Goal: Task Accomplishment & Management: Manage account settings

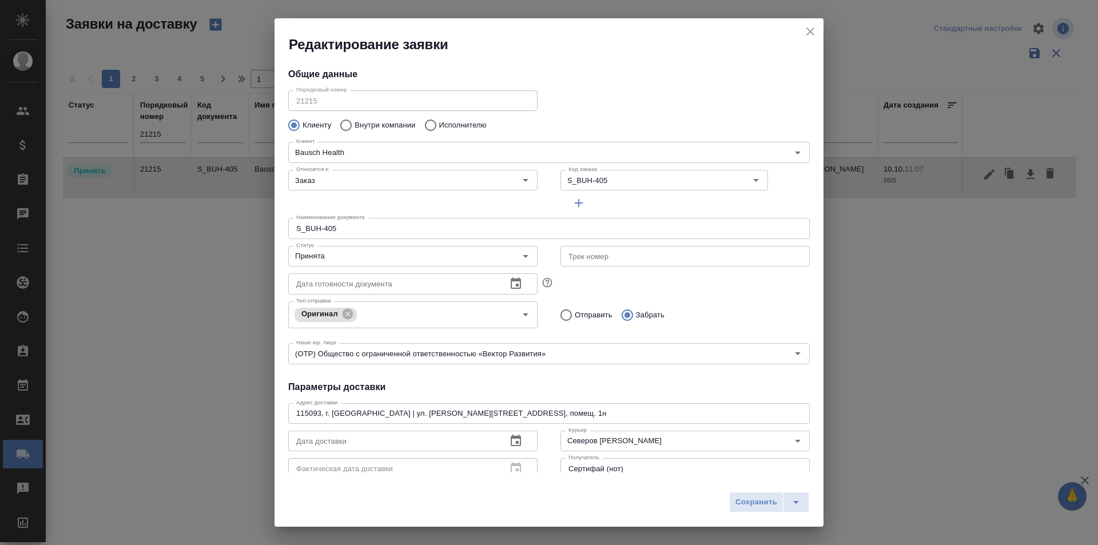
scroll to position [156, 0]
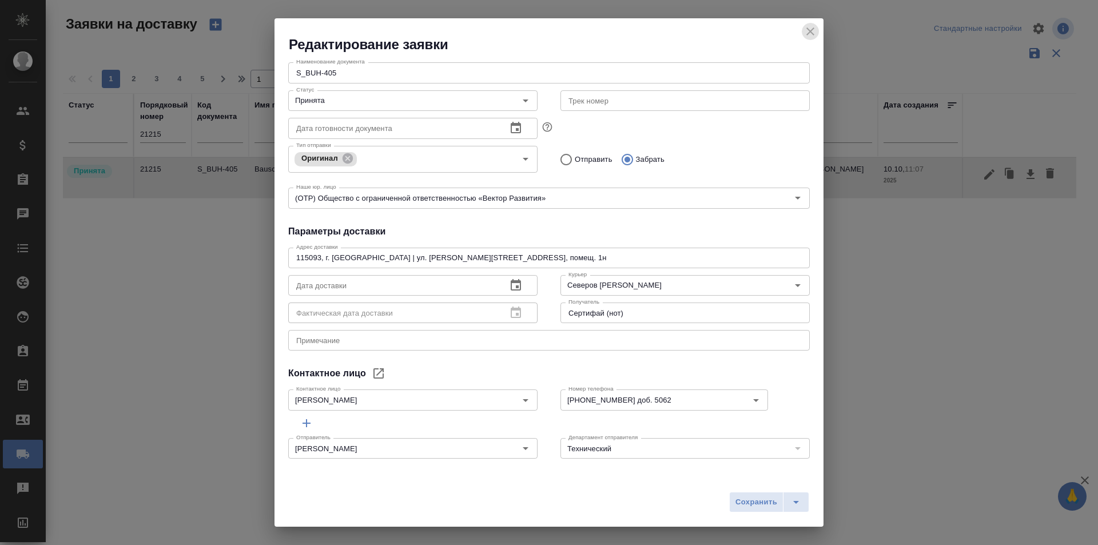
click at [806, 34] on icon "close" at bounding box center [810, 32] width 14 height 14
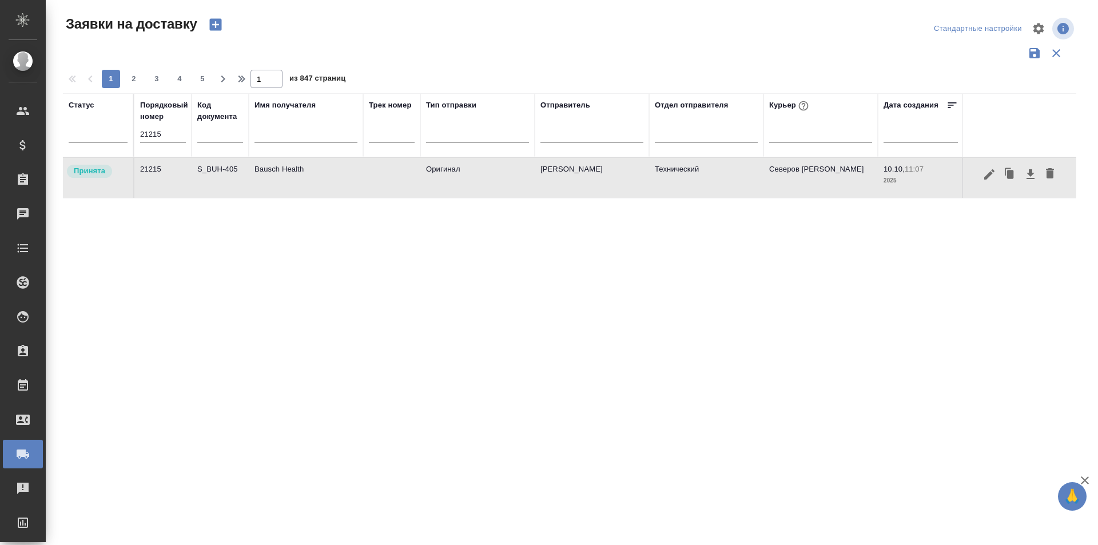
click at [175, 139] on input "21215" at bounding box center [163, 134] width 46 height 16
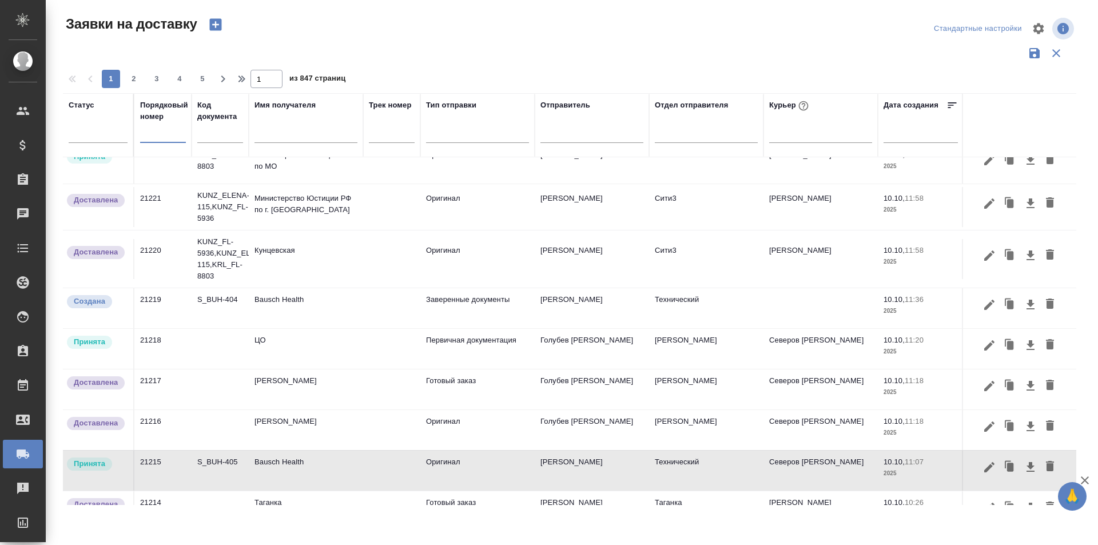
scroll to position [686, 0]
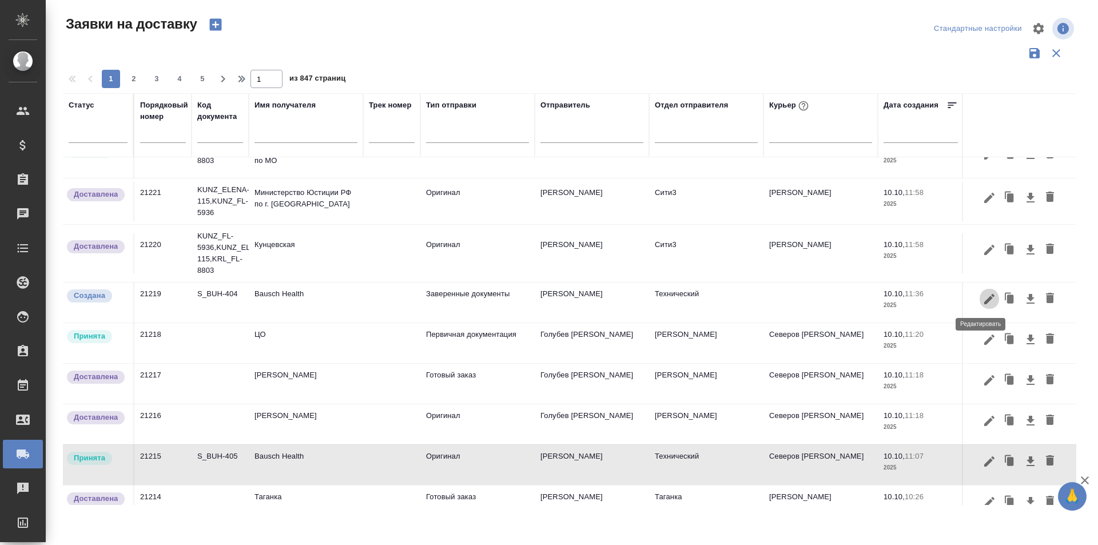
click at [982, 300] on icon "button" at bounding box center [989, 299] width 14 height 14
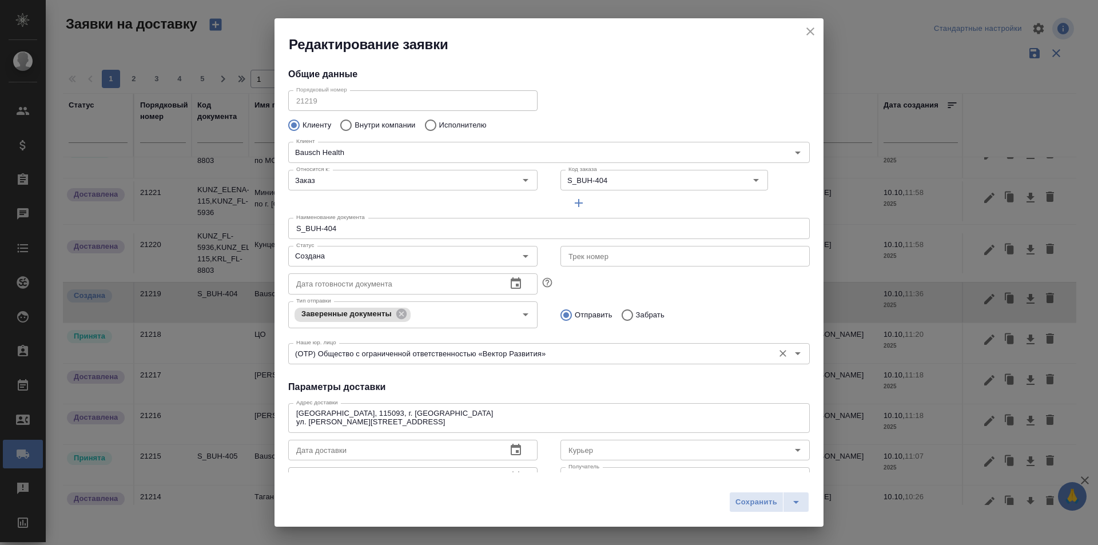
type input "Технический"
type input "[PERSON_NAME]"
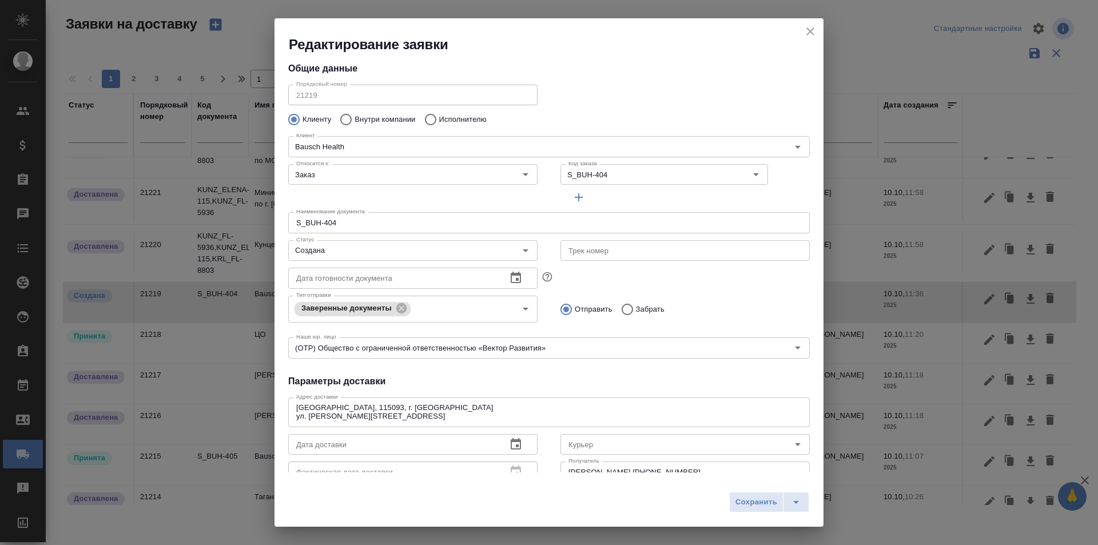
scroll to position [0, 0]
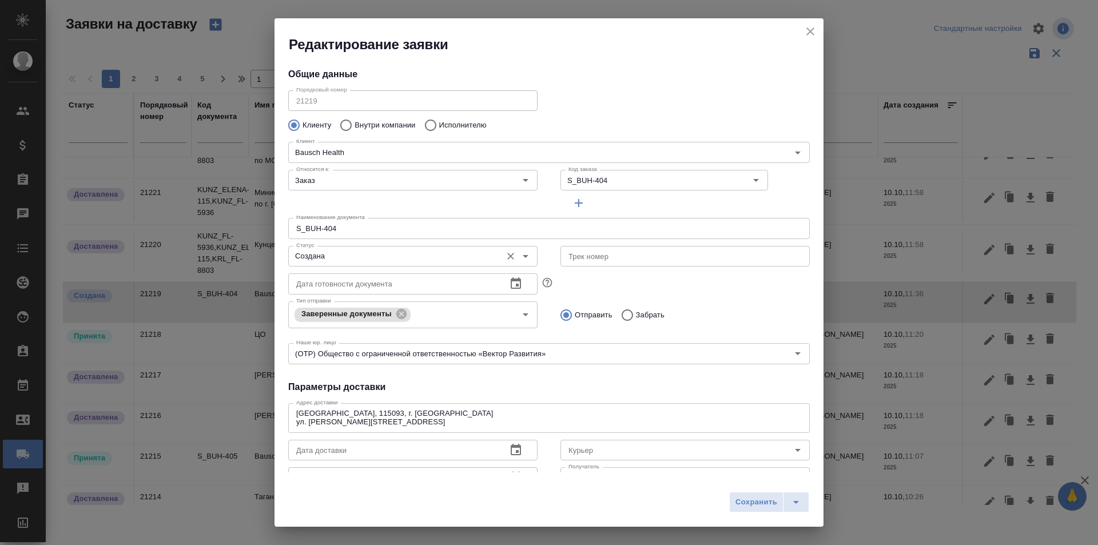
click at [358, 256] on input "Создана" at bounding box center [394, 256] width 204 height 14
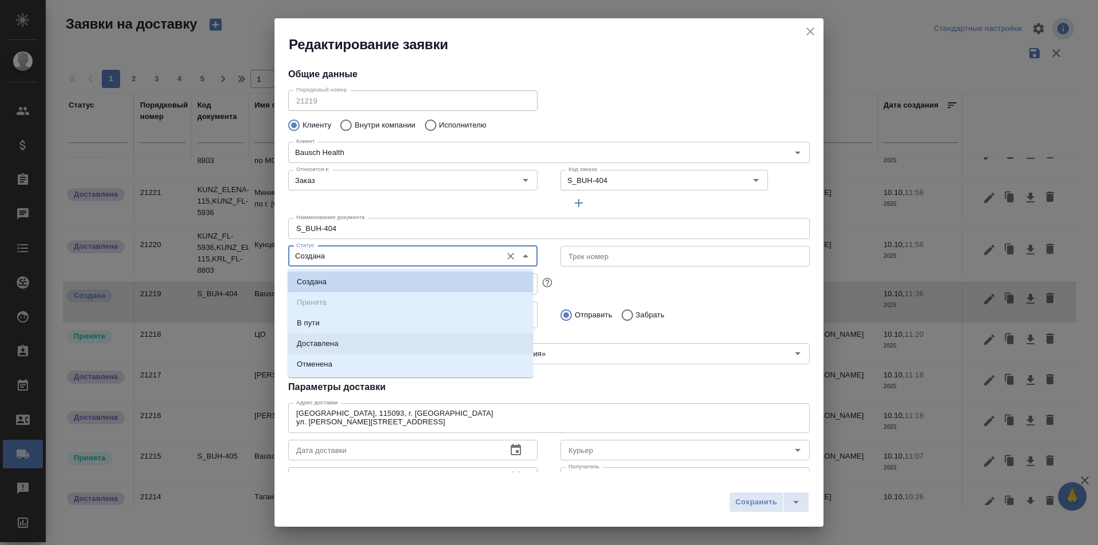
click at [351, 341] on li "Доставлена" at bounding box center [410, 343] width 245 height 21
type input "Доставлена"
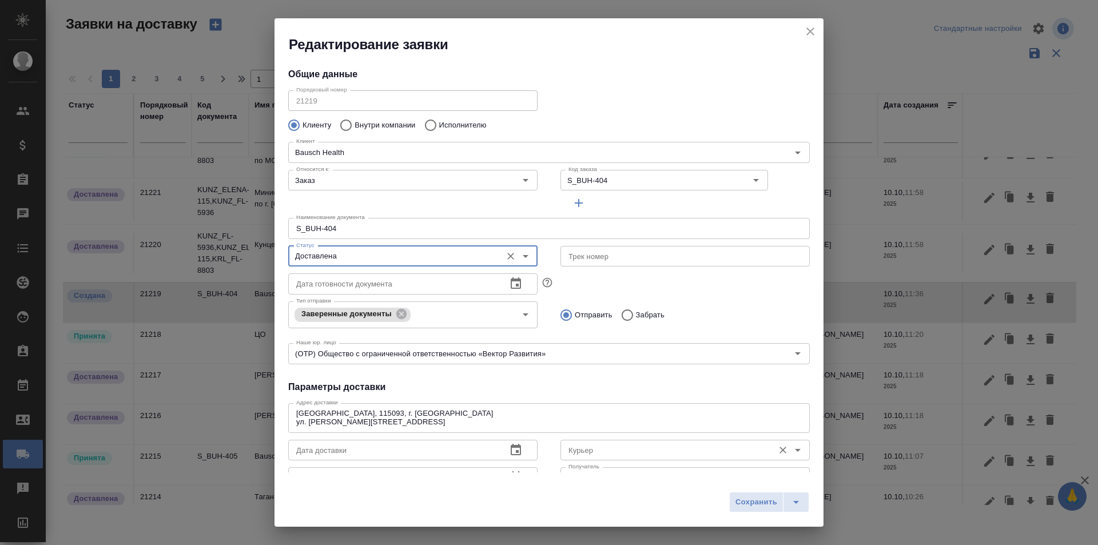
click at [576, 459] on div "Курьер" at bounding box center [684, 450] width 249 height 21
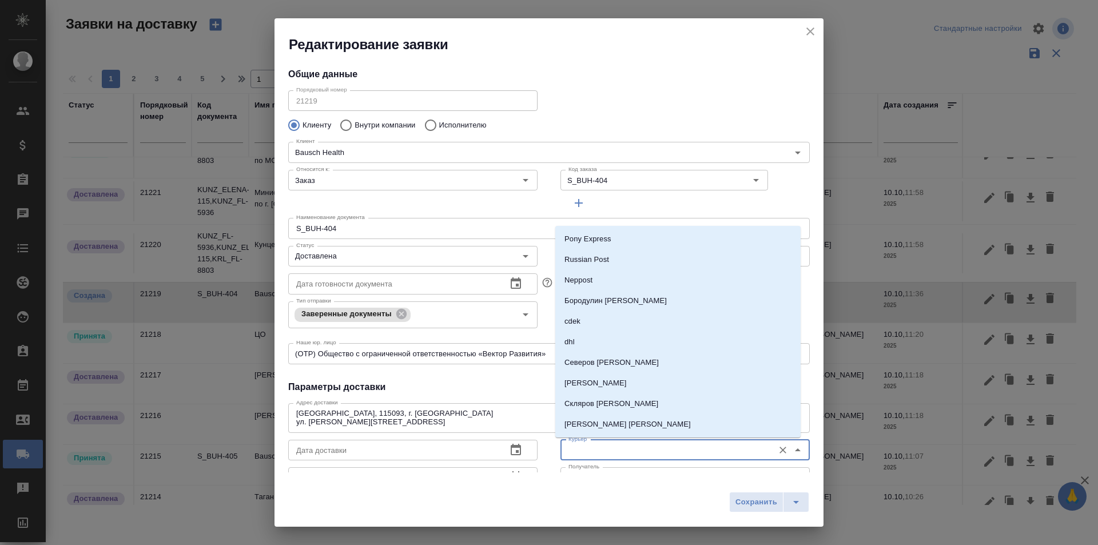
click at [575, 448] on input "Курьер" at bounding box center [666, 450] width 204 height 14
click at [599, 369] on li "Северов [PERSON_NAME]" at bounding box center [677, 362] width 245 height 21
type input "Северов [PERSON_NAME]"
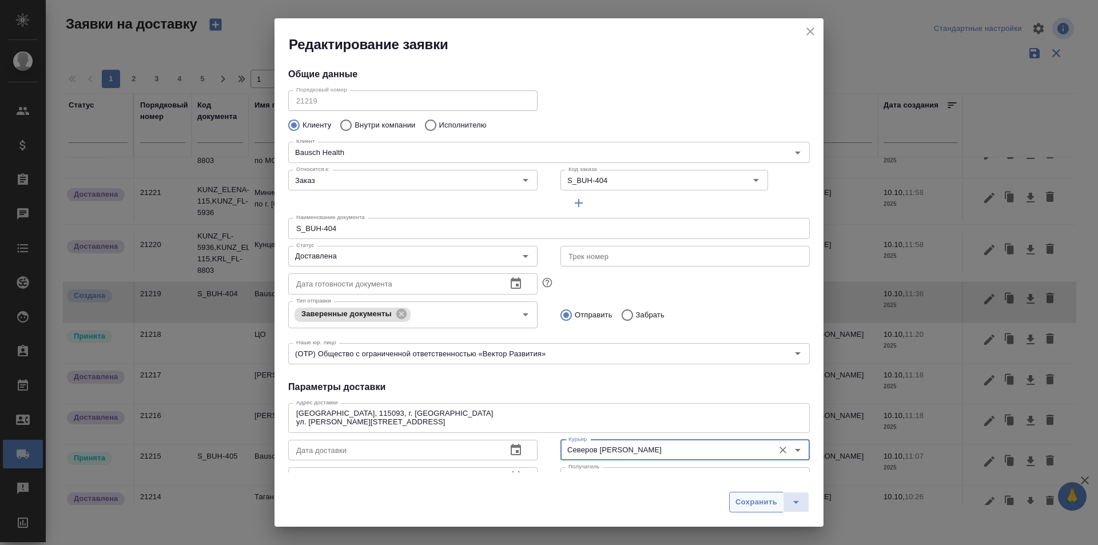
click at [736, 498] on span "Сохранить" at bounding box center [756, 502] width 42 height 13
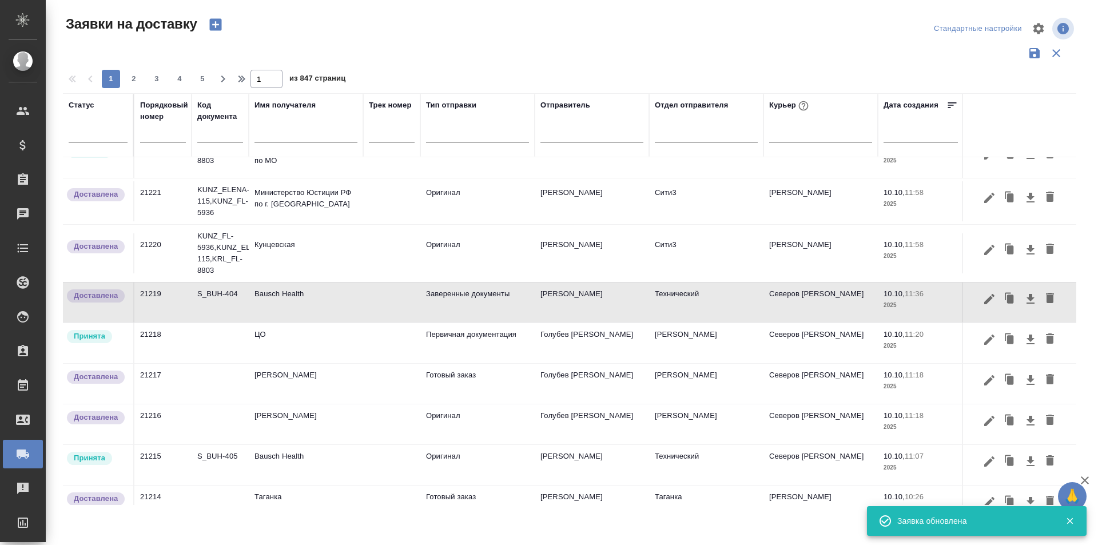
drag, startPoint x: 963, startPoint y: 303, endPoint x: 971, endPoint y: 303, distance: 8.0
click at [969, 303] on div at bounding box center [1020, 299] width 102 height 22
click at [984, 303] on icon "button" at bounding box center [989, 298] width 10 height 10
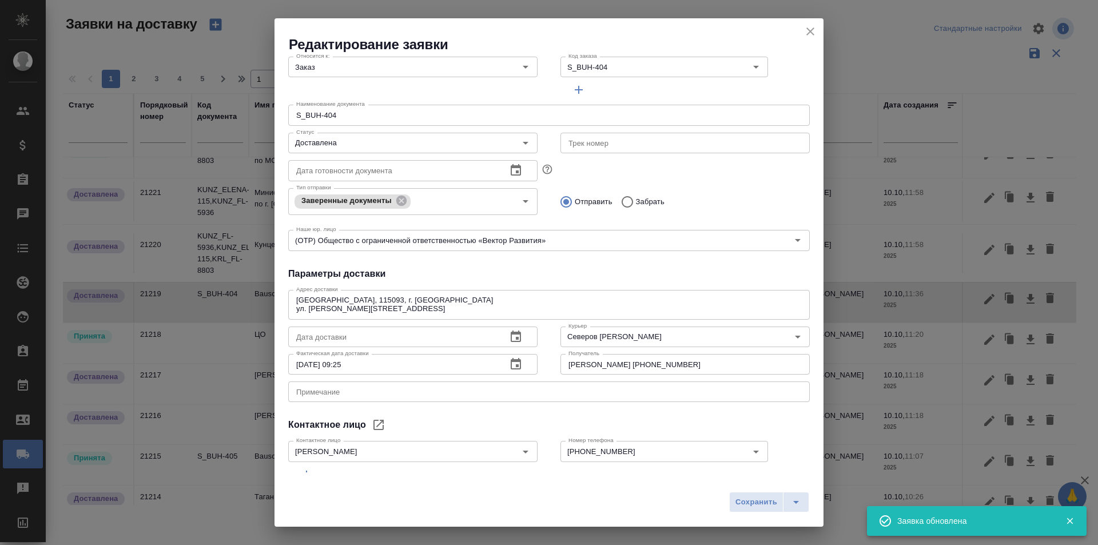
scroll to position [114, 0]
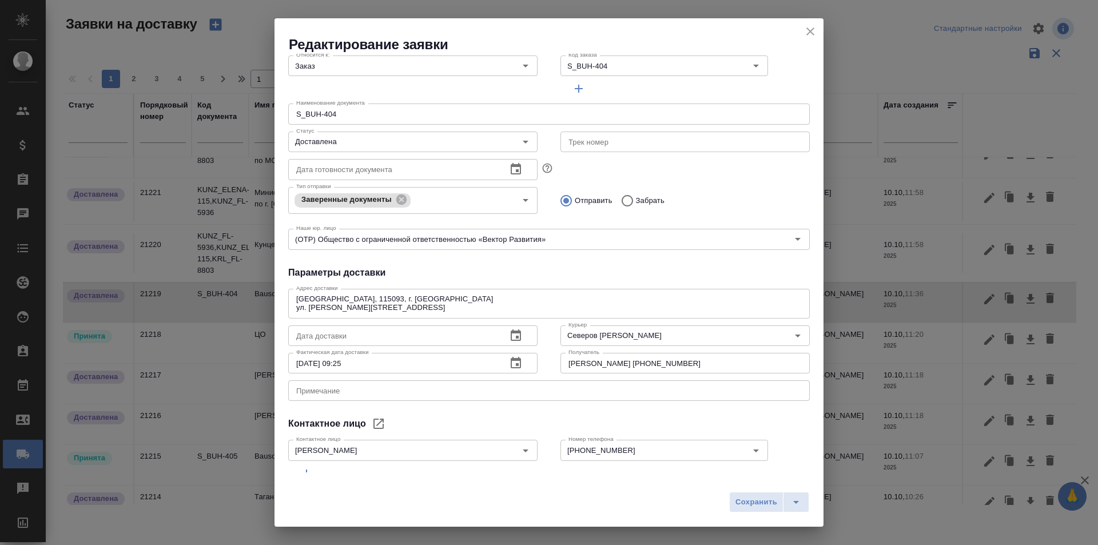
click at [512, 364] on icon "button" at bounding box center [516, 362] width 10 height 11
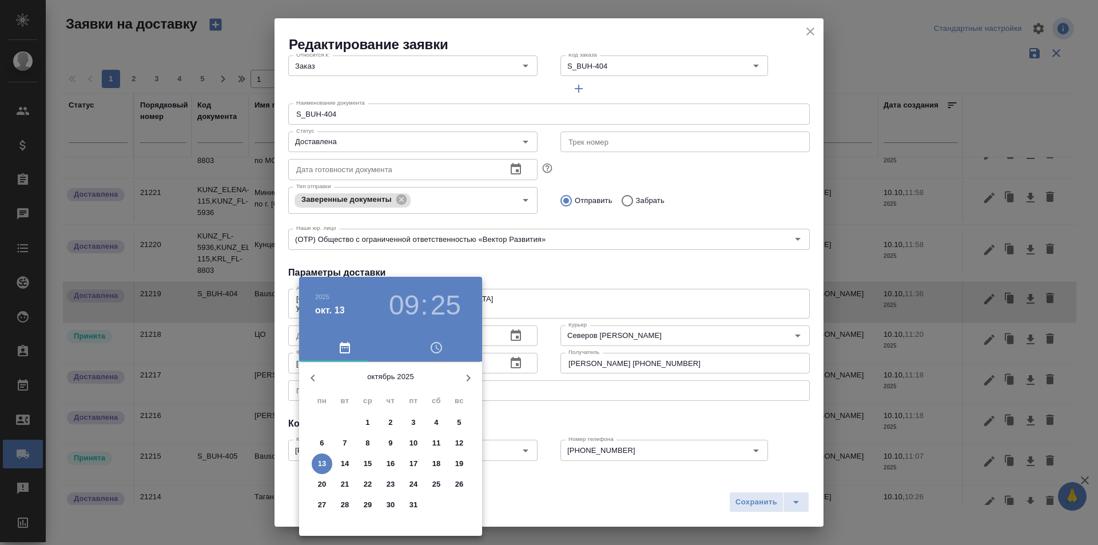
click at [412, 443] on p "10" at bounding box center [413, 442] width 9 height 11
type input "[DATE] 09:25"
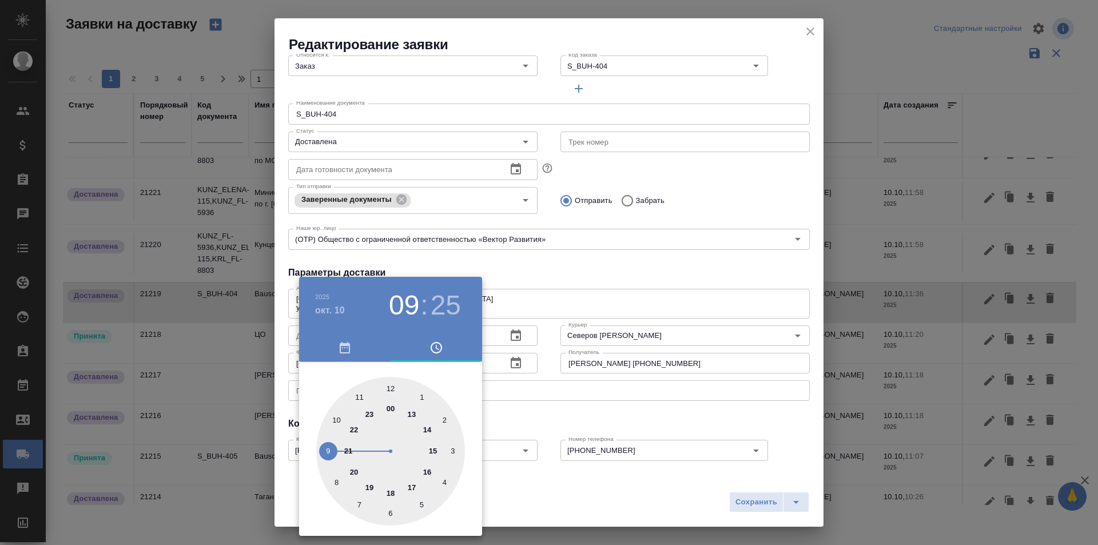
click at [737, 503] on div at bounding box center [549, 272] width 1098 height 545
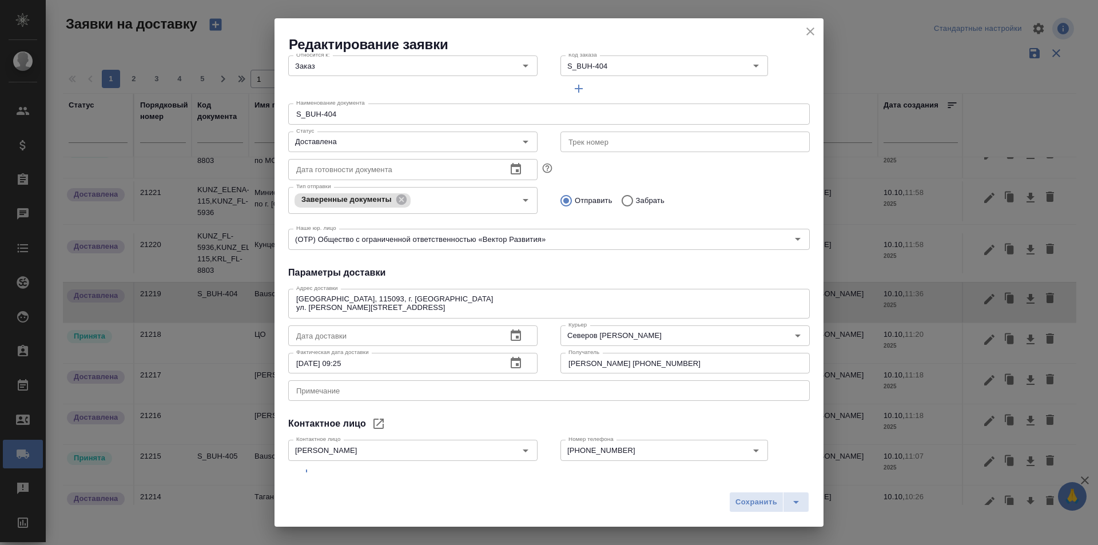
click at [737, 503] on span "Сохранить" at bounding box center [756, 502] width 42 height 13
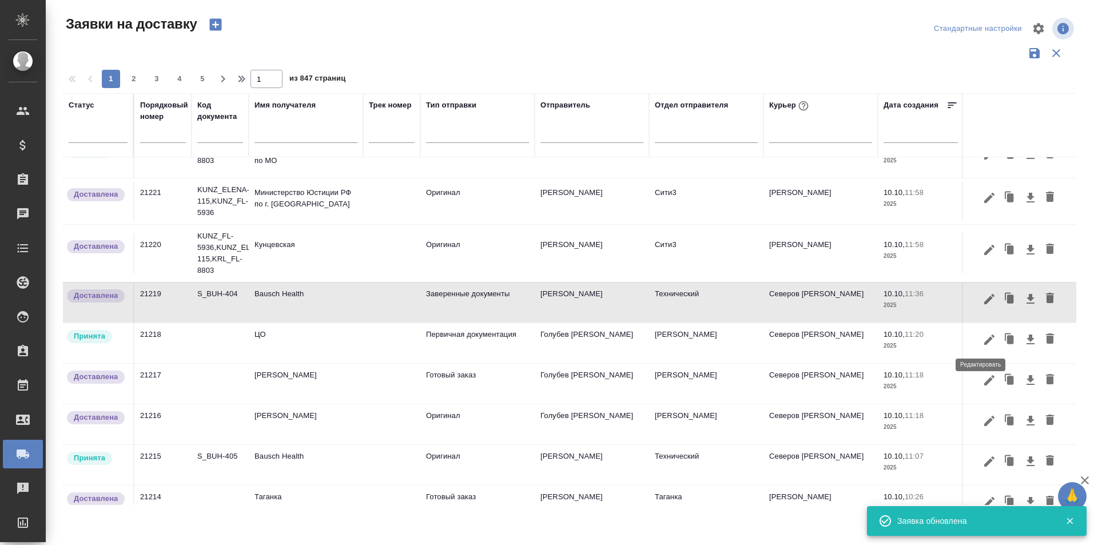
click at [984, 339] on icon "button" at bounding box center [989, 339] width 10 height 10
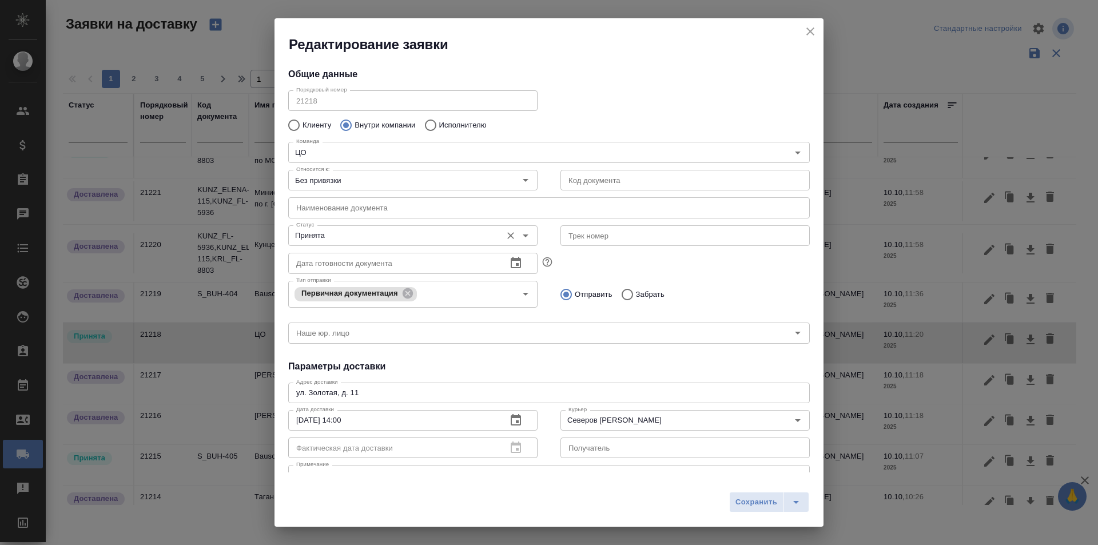
click at [389, 242] on input "Принята" at bounding box center [394, 236] width 204 height 14
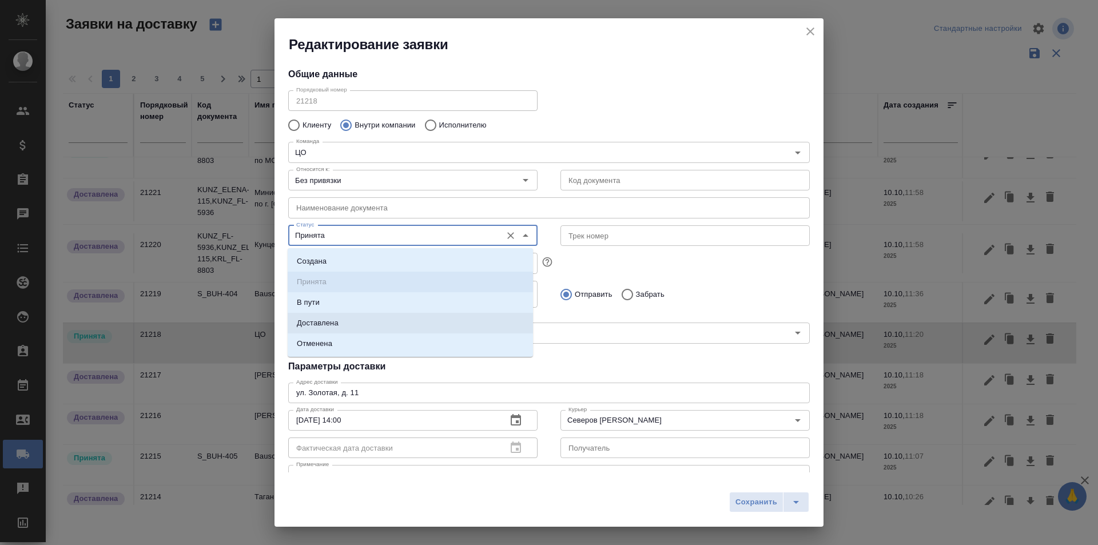
click at [353, 321] on li "Доставлена" at bounding box center [410, 323] width 245 height 21
type input "Доставлена"
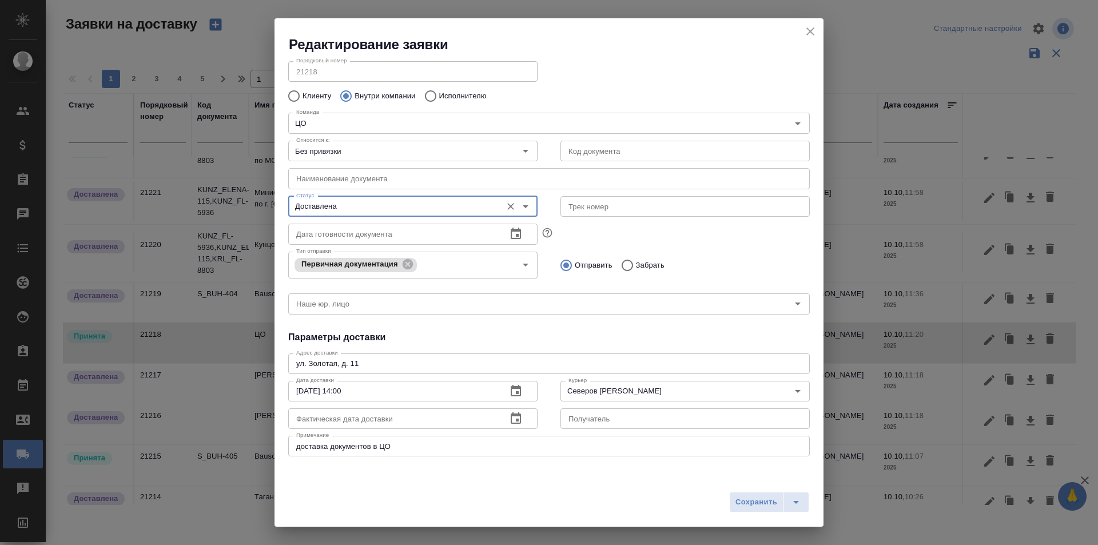
scroll to position [57, 0]
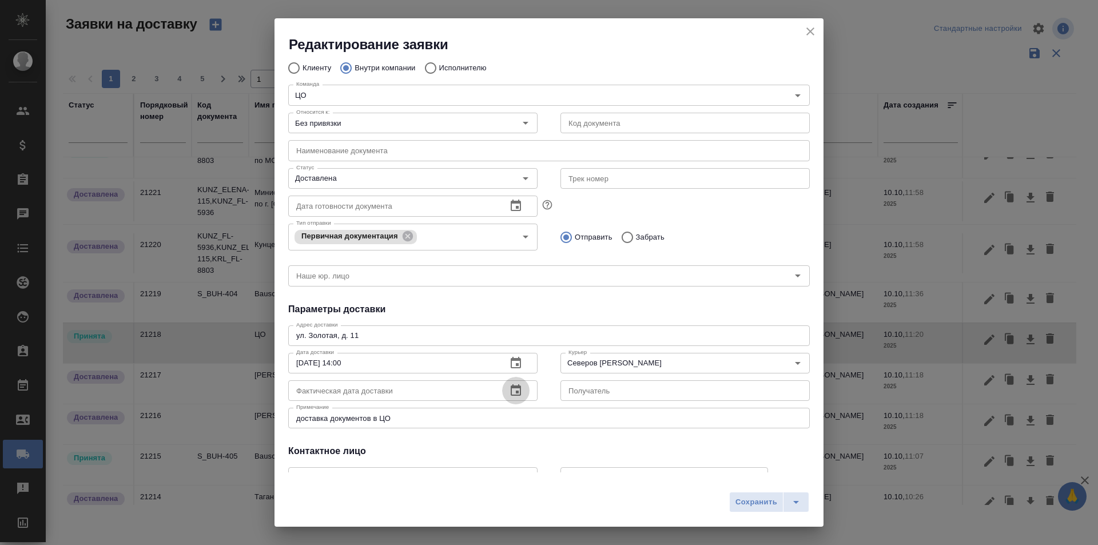
click at [502, 393] on button "button" at bounding box center [515, 390] width 27 height 27
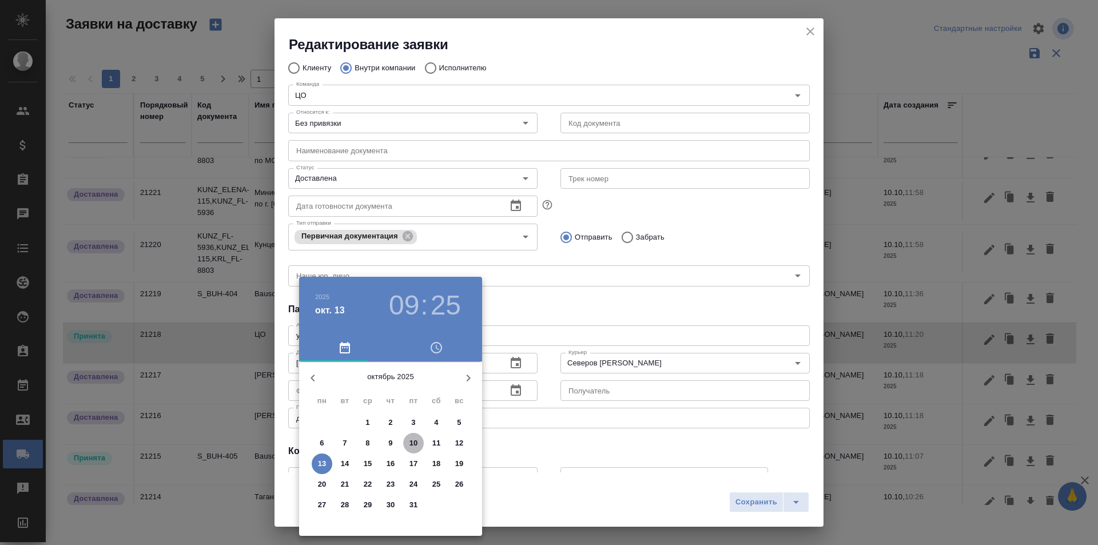
click at [417, 447] on p "10" at bounding box center [413, 442] width 9 height 11
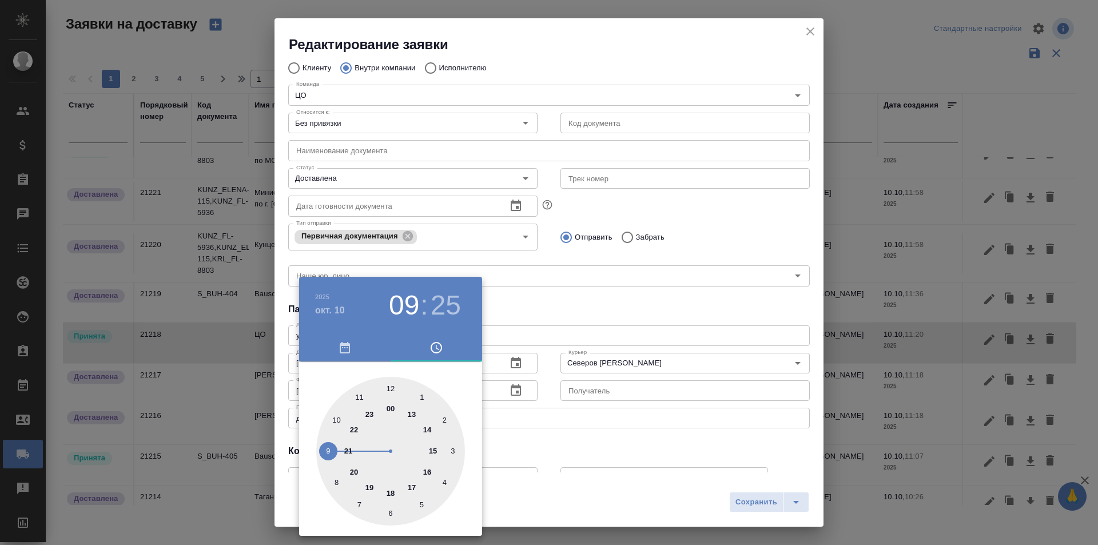
click at [421, 476] on div at bounding box center [390, 451] width 149 height 149
type input "[DATE] 16:25"
click at [759, 497] on div at bounding box center [549, 272] width 1098 height 545
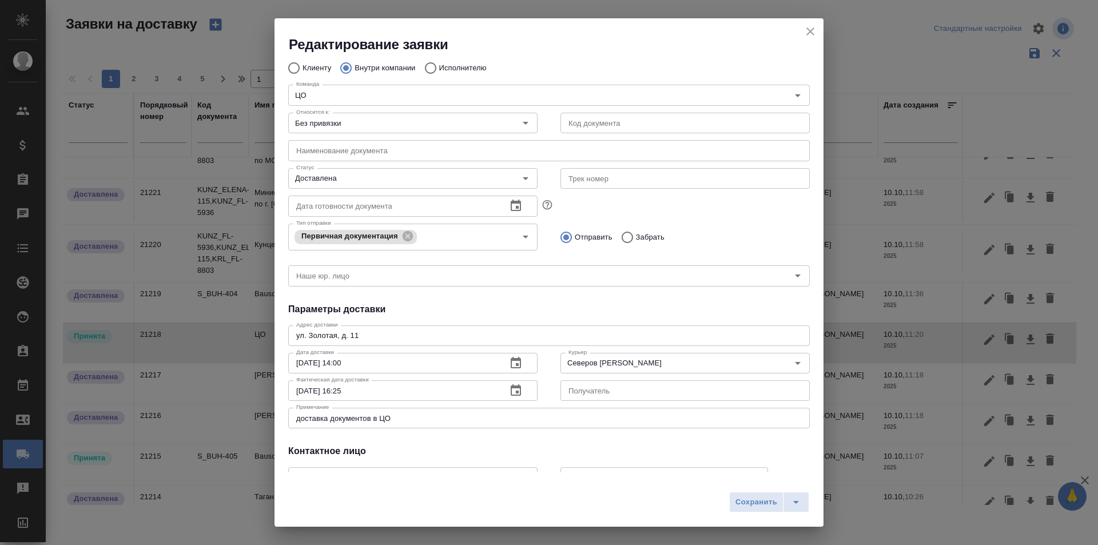
click at [753, 503] on span "Сохранить" at bounding box center [756, 502] width 42 height 13
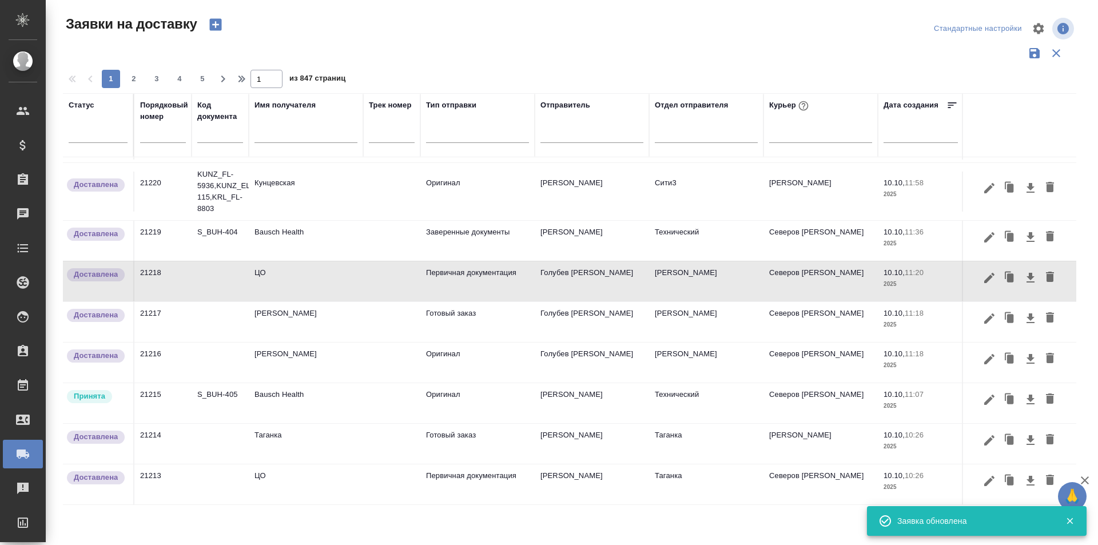
scroll to position [757, 0]
click at [987, 396] on icon "button" at bounding box center [989, 400] width 14 height 14
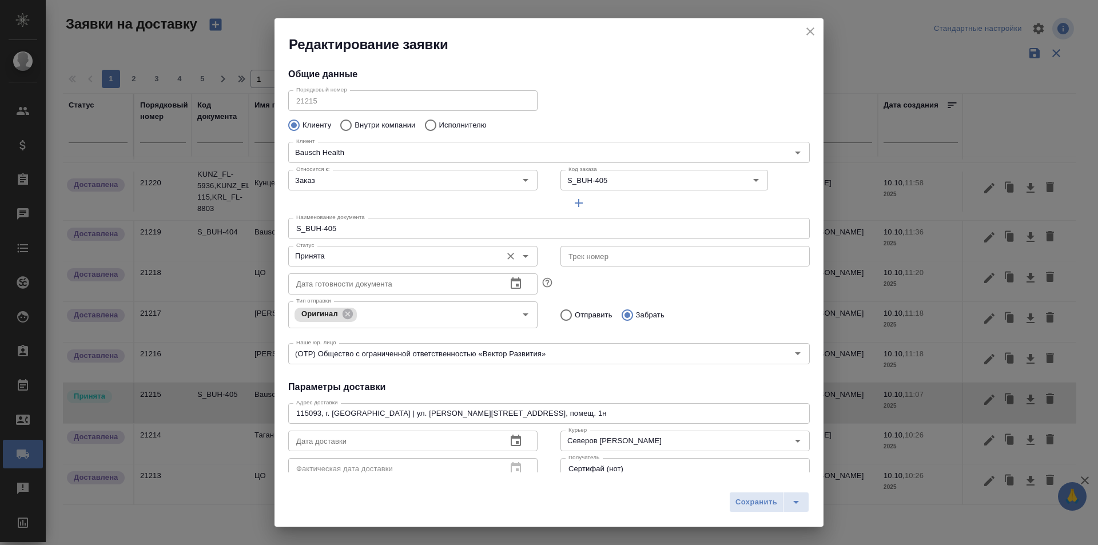
click at [383, 257] on input "Принята" at bounding box center [394, 256] width 204 height 14
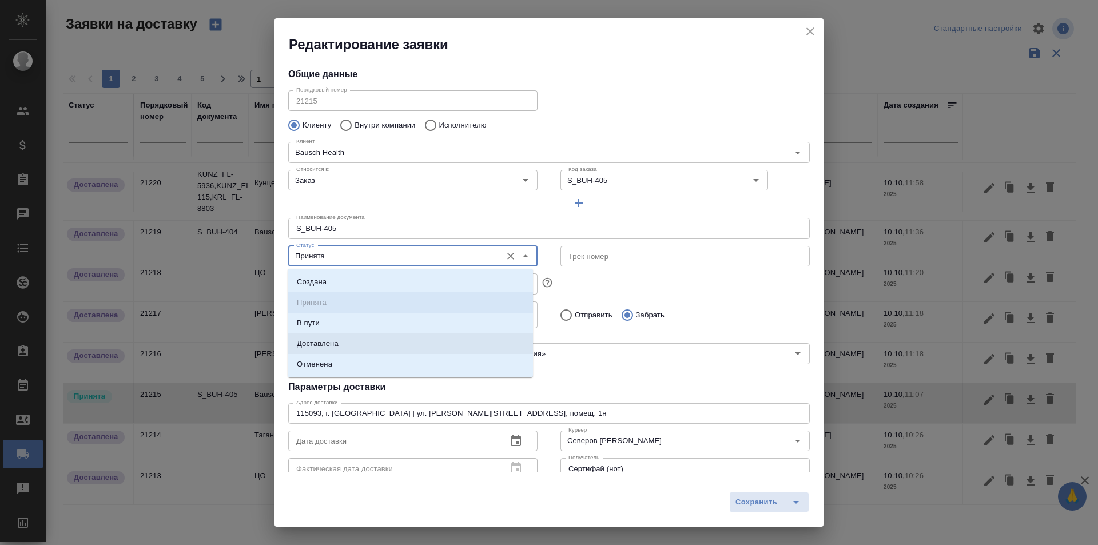
click at [368, 342] on li "Доставлена" at bounding box center [410, 343] width 245 height 21
type input "Доставлена"
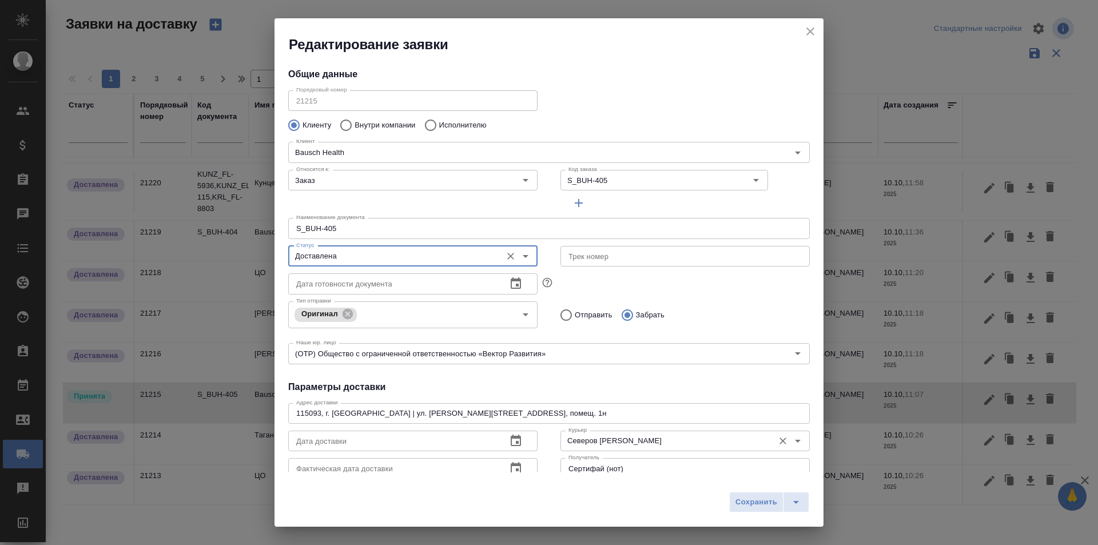
click at [635, 445] on input "Северов [PERSON_NAME]" at bounding box center [666, 441] width 204 height 14
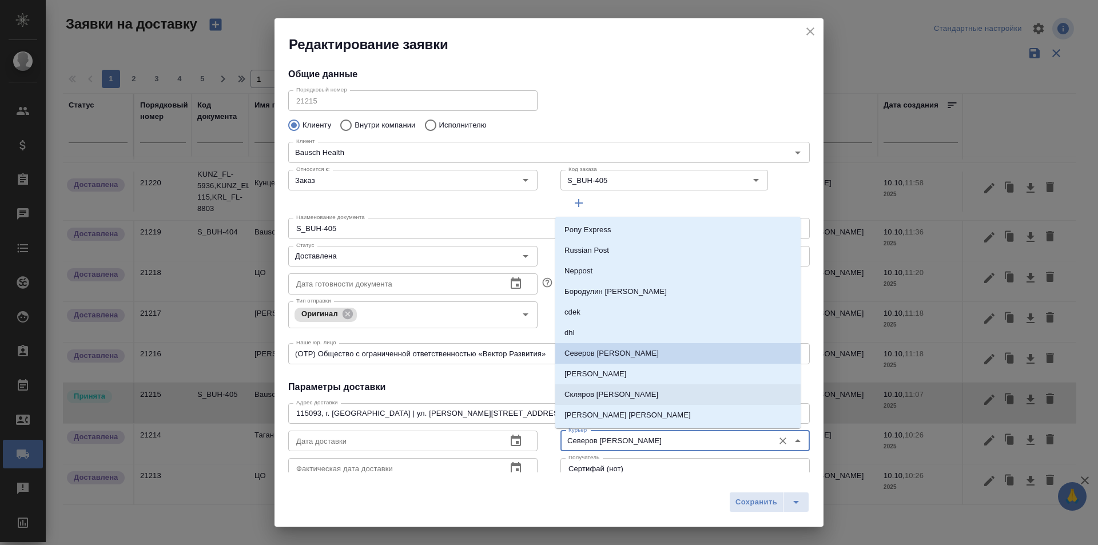
click at [624, 397] on p "Скляров [PERSON_NAME]" at bounding box center [611, 394] width 94 height 11
type input "Скляров [PERSON_NAME]"
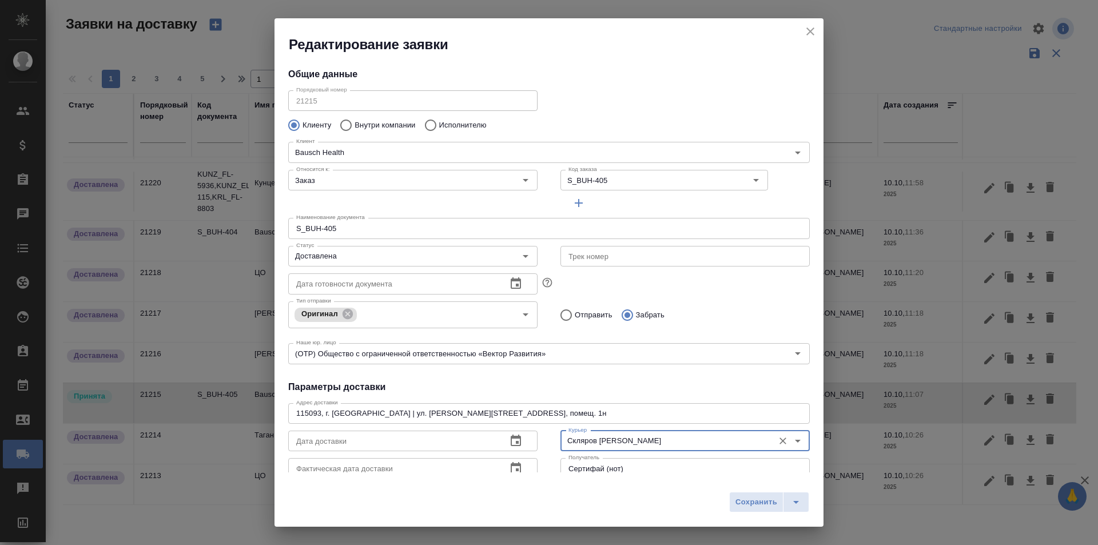
click at [514, 464] on icon "button" at bounding box center [516, 467] width 10 height 11
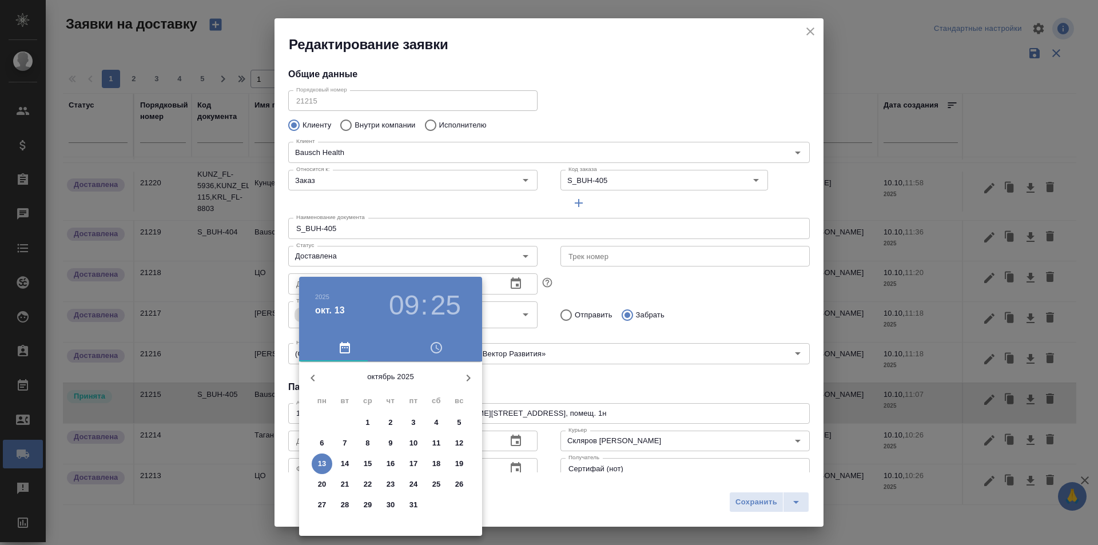
click at [415, 440] on p "10" at bounding box center [413, 442] width 9 height 11
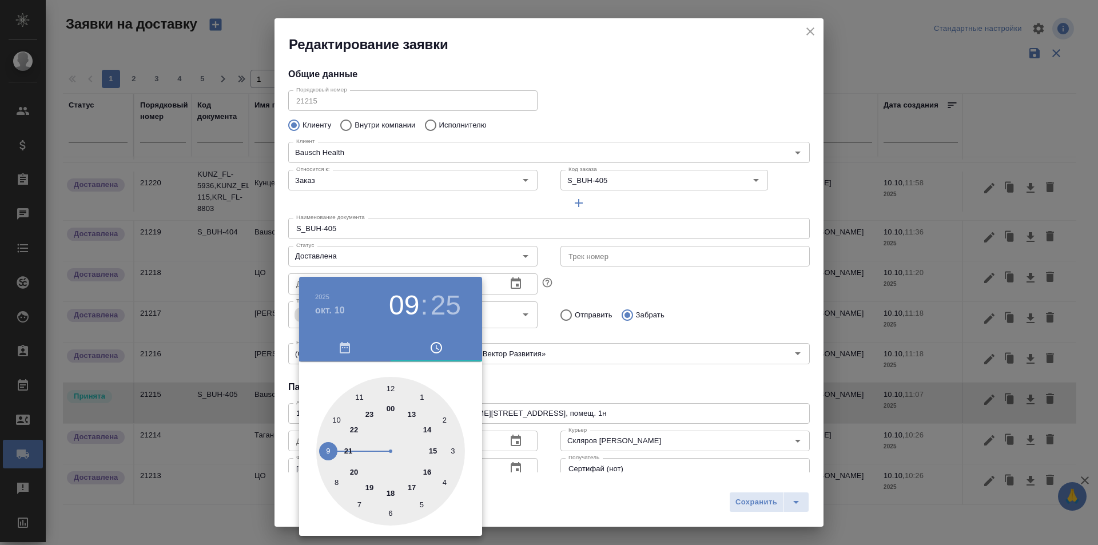
click at [435, 435] on div at bounding box center [390, 451] width 149 height 149
type input "[DATE] 14:25"
click at [750, 499] on div at bounding box center [549, 272] width 1098 height 545
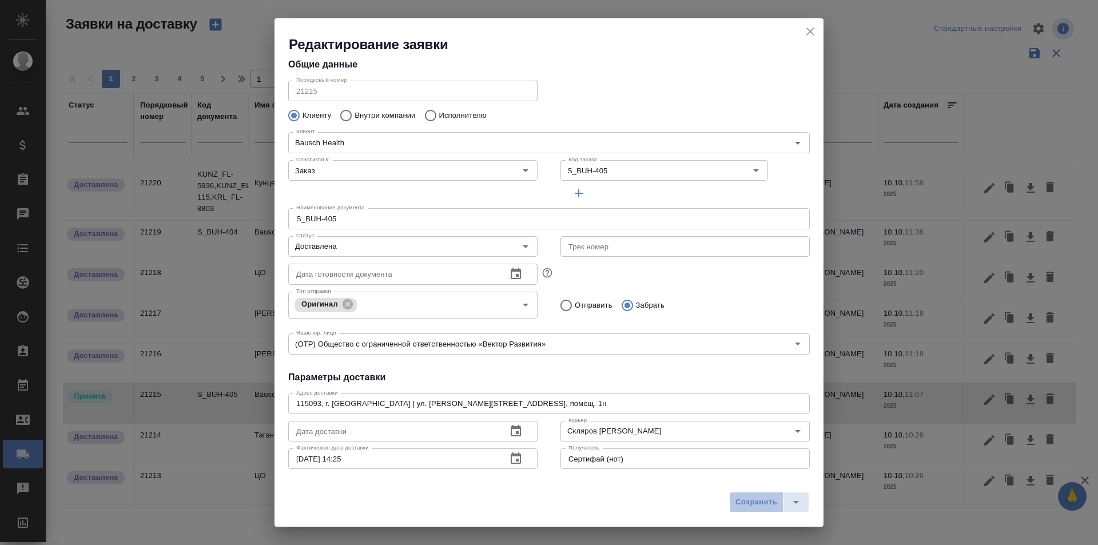
click at [746, 502] on span "Сохранить" at bounding box center [756, 502] width 42 height 13
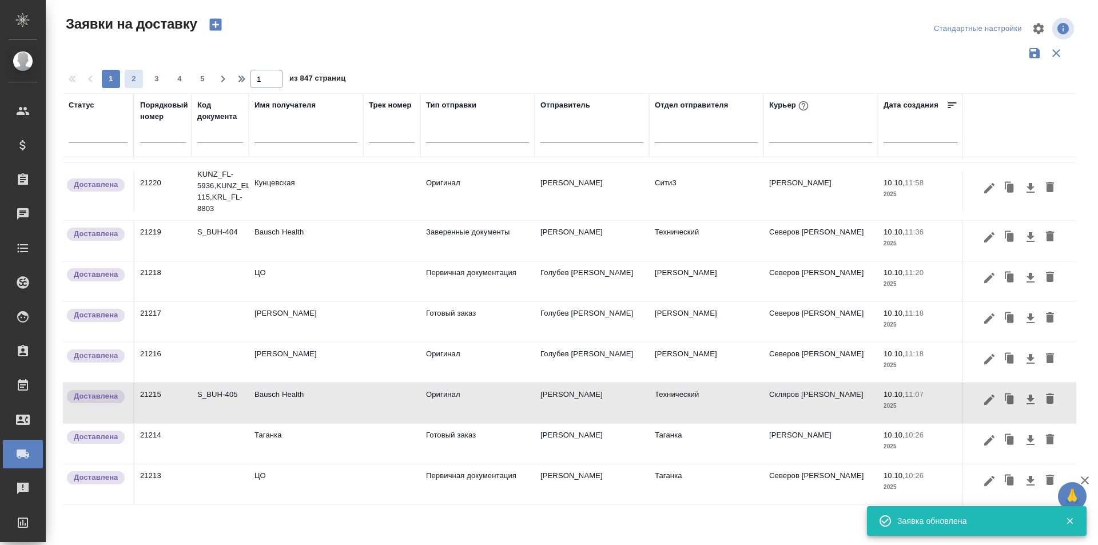
click at [136, 79] on span "2" at bounding box center [134, 78] width 18 height 11
type input "2"
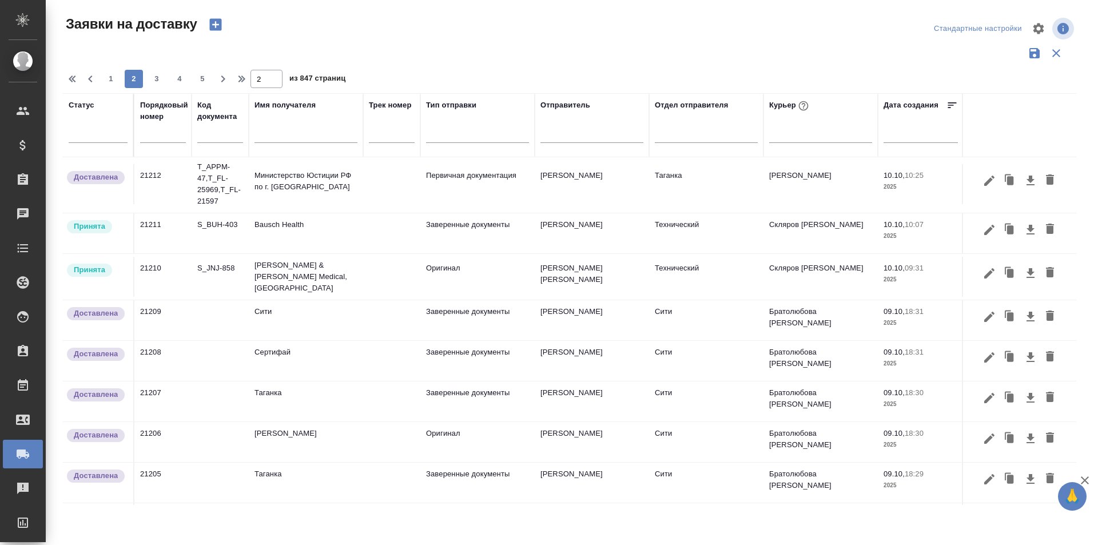
scroll to position [0, 0]
click at [982, 233] on icon "button" at bounding box center [989, 232] width 14 height 14
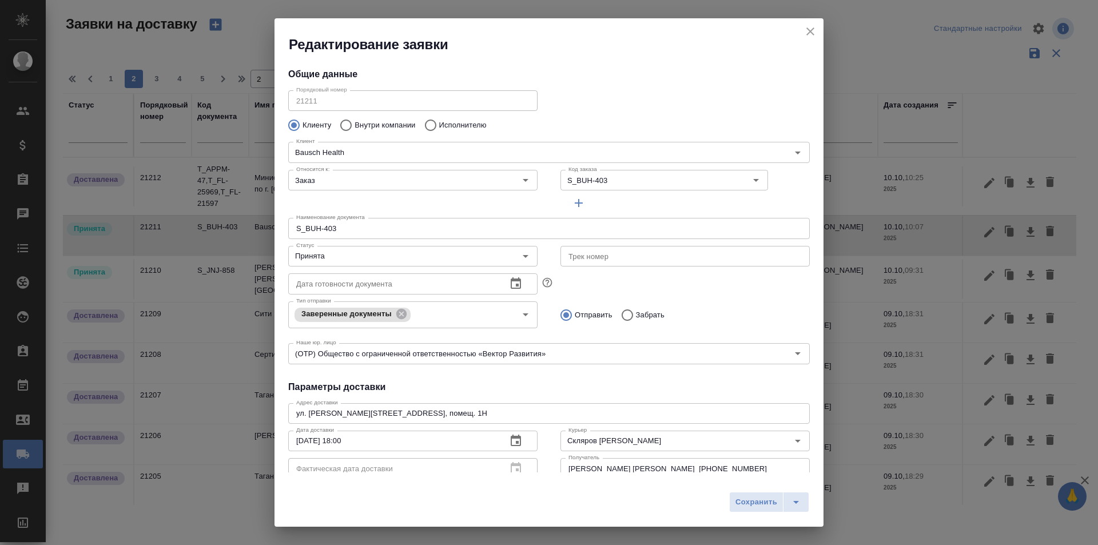
click at [351, 267] on div "Дата готовности документа Дата готовности документа" at bounding box center [413, 282] width 272 height 50
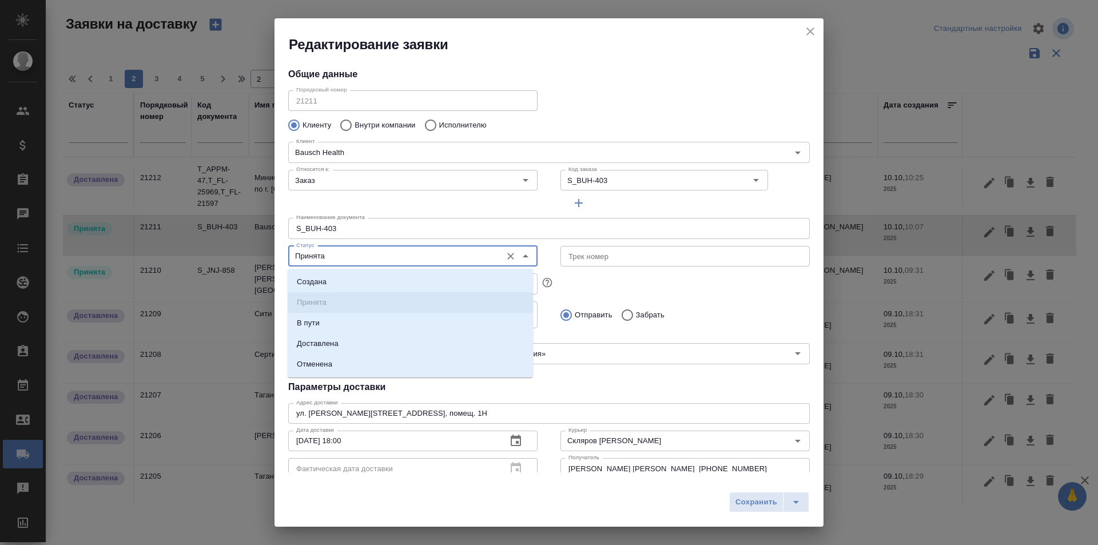
click at [356, 254] on input "Принята" at bounding box center [394, 256] width 204 height 14
click at [343, 336] on li "Доставлена" at bounding box center [410, 343] width 245 height 21
type input "Доставлена"
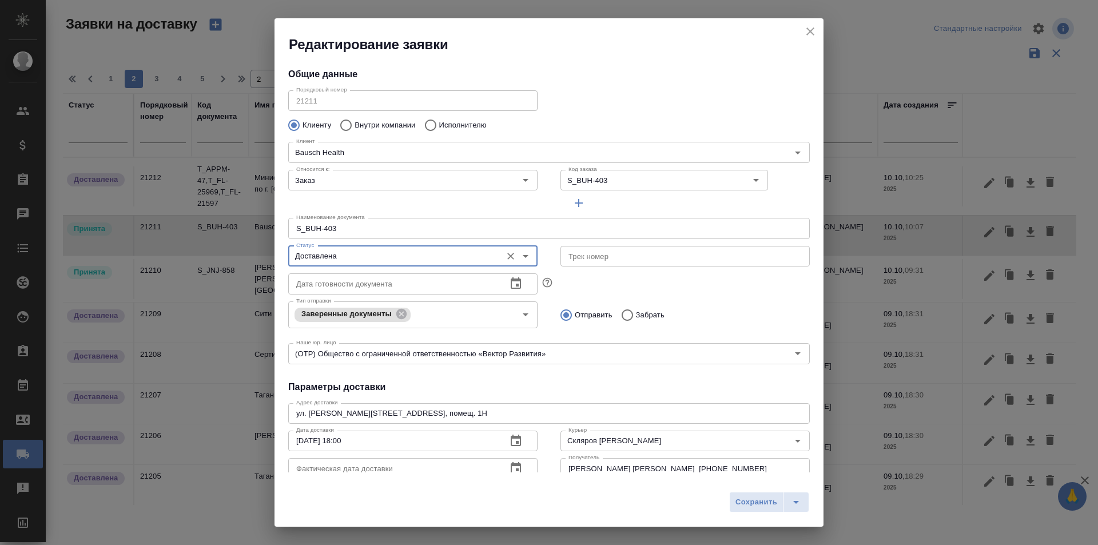
scroll to position [57, 0]
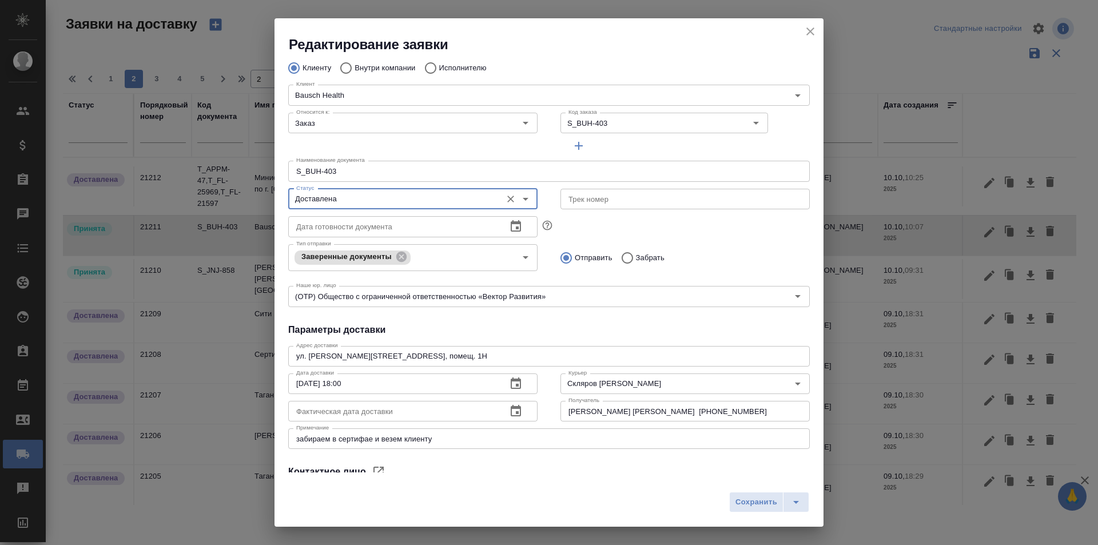
click at [522, 412] on button "button" at bounding box center [515, 410] width 27 height 27
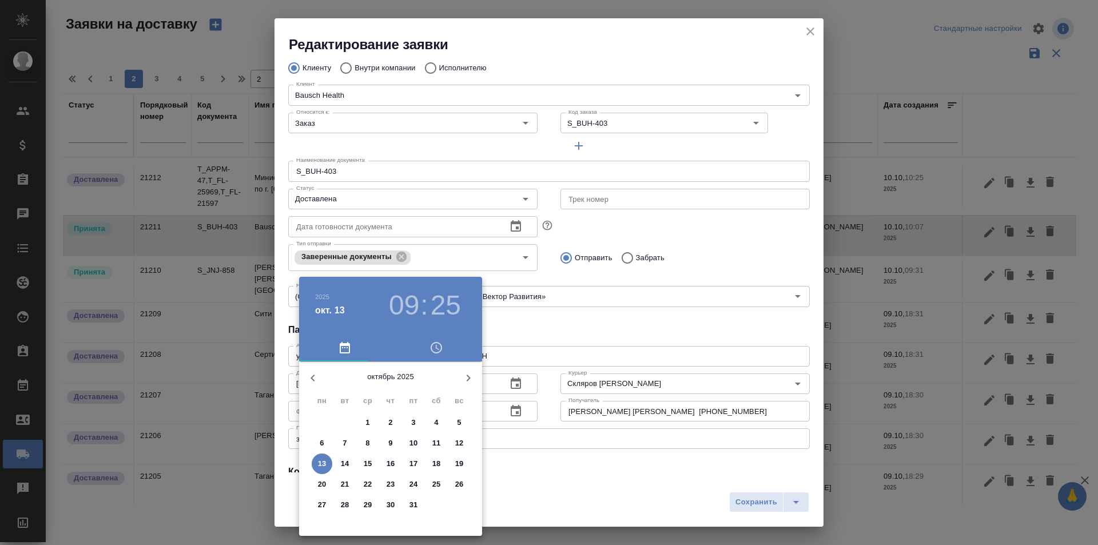
click at [421, 441] on span "10" at bounding box center [413, 442] width 21 height 11
type input "[DATE] 09:25"
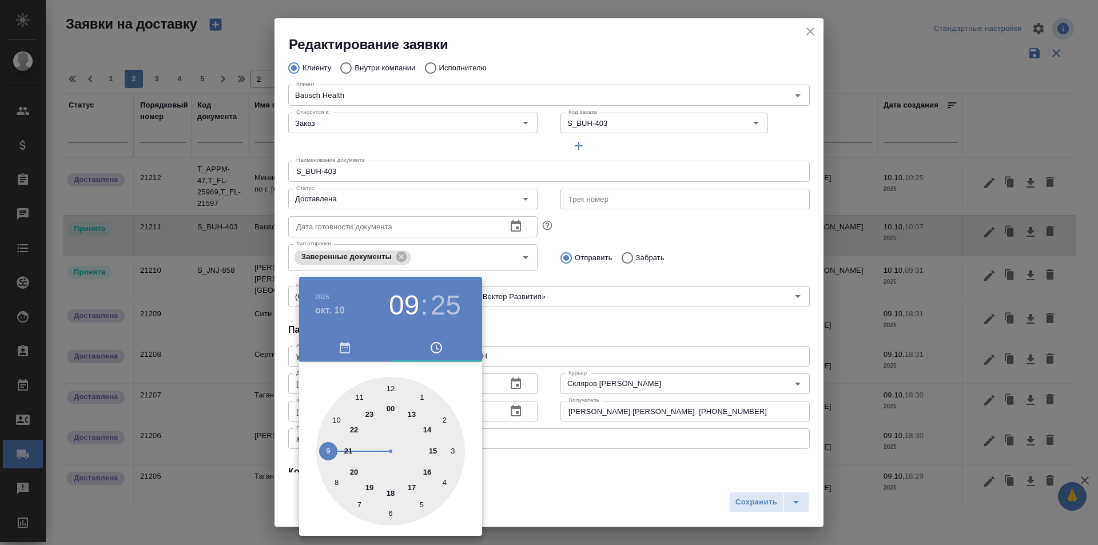
click at [726, 500] on div at bounding box center [549, 272] width 1098 height 545
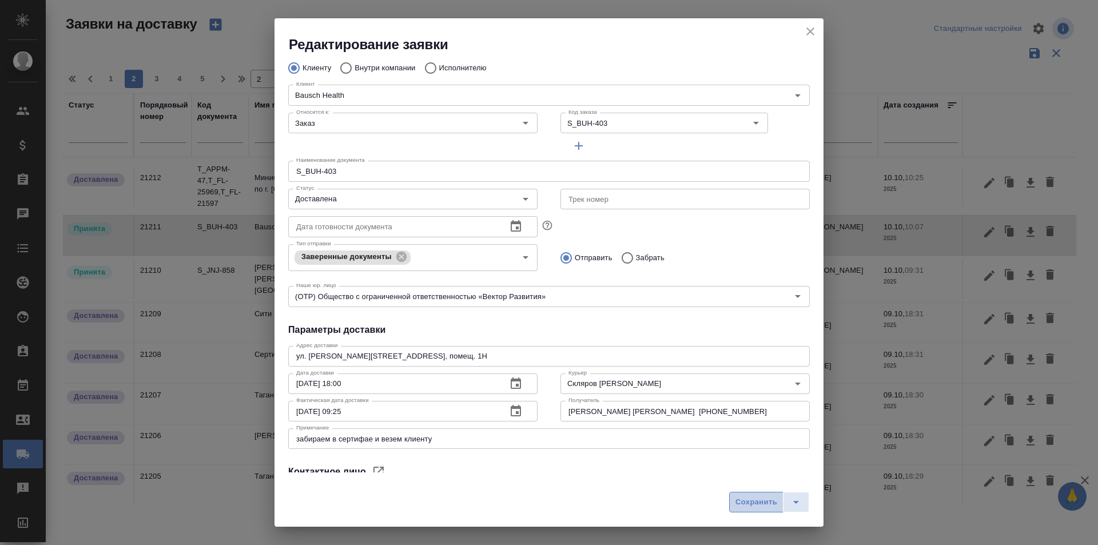
click at [764, 510] on button "Сохранить" at bounding box center [756, 502] width 54 height 21
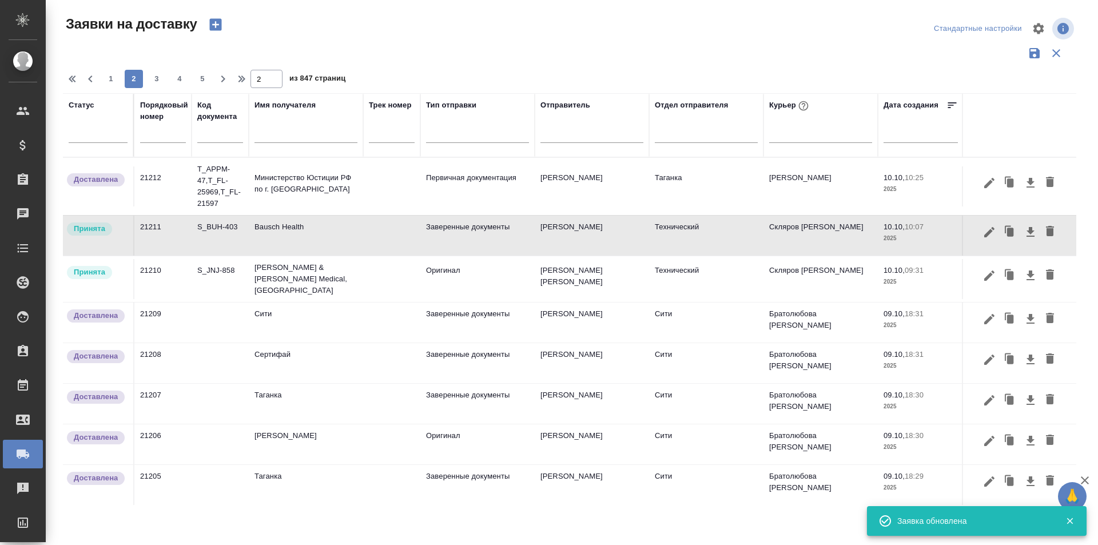
type input "Принята"
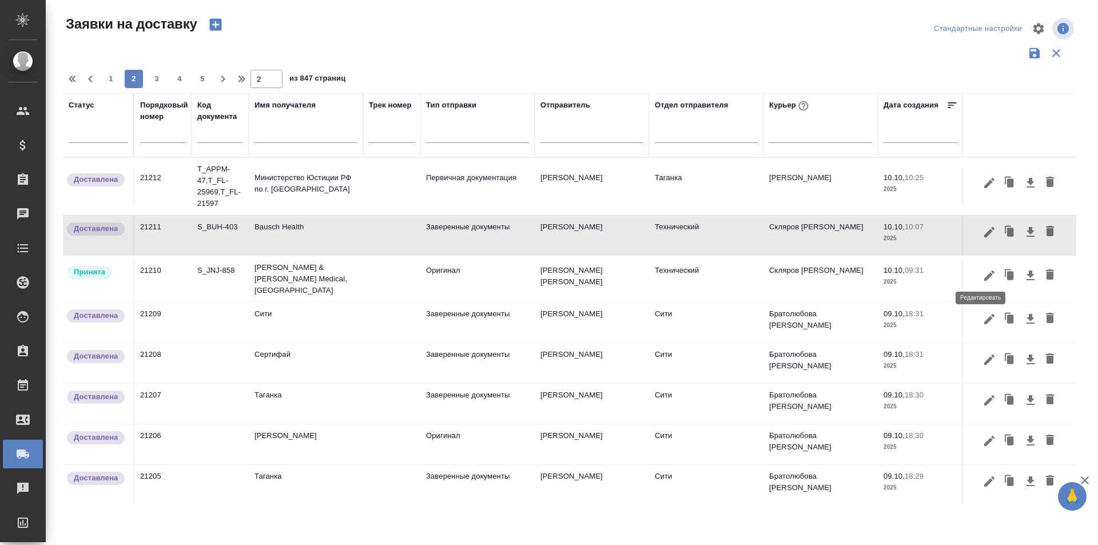
click at [984, 276] on icon "button" at bounding box center [989, 276] width 14 height 14
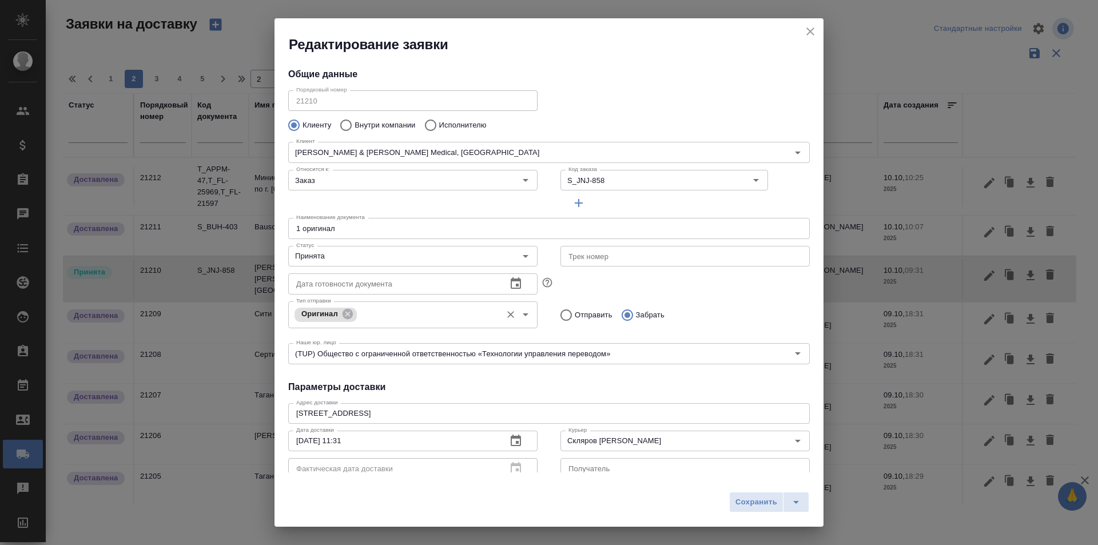
type input "[PERSON_NAME]"
type input "[PHONE_NUMBER]"
click at [383, 261] on input "Принята" at bounding box center [394, 256] width 204 height 14
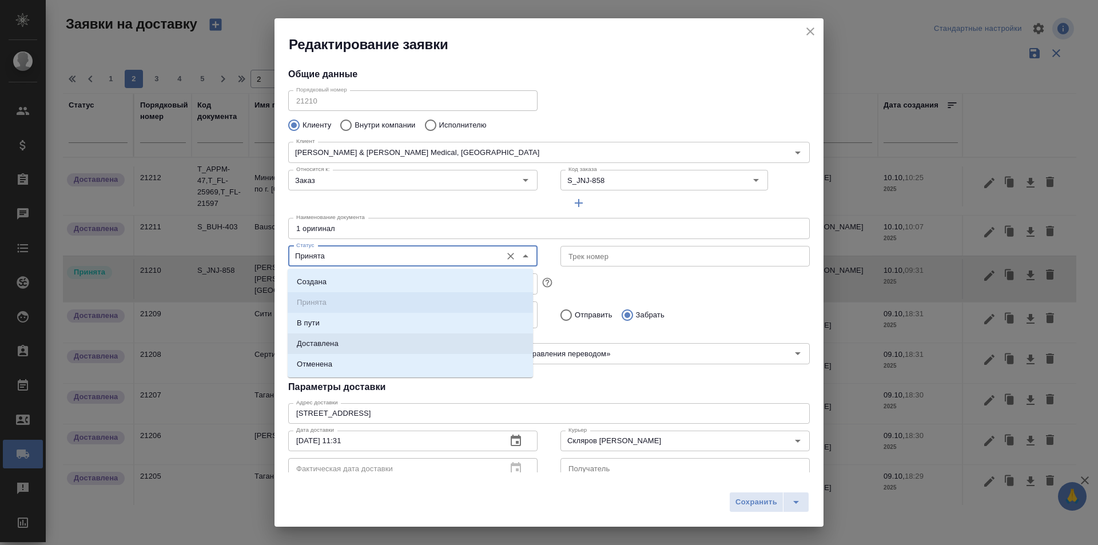
click at [372, 345] on li "Доставлена" at bounding box center [410, 343] width 245 height 21
type input "Доставлена"
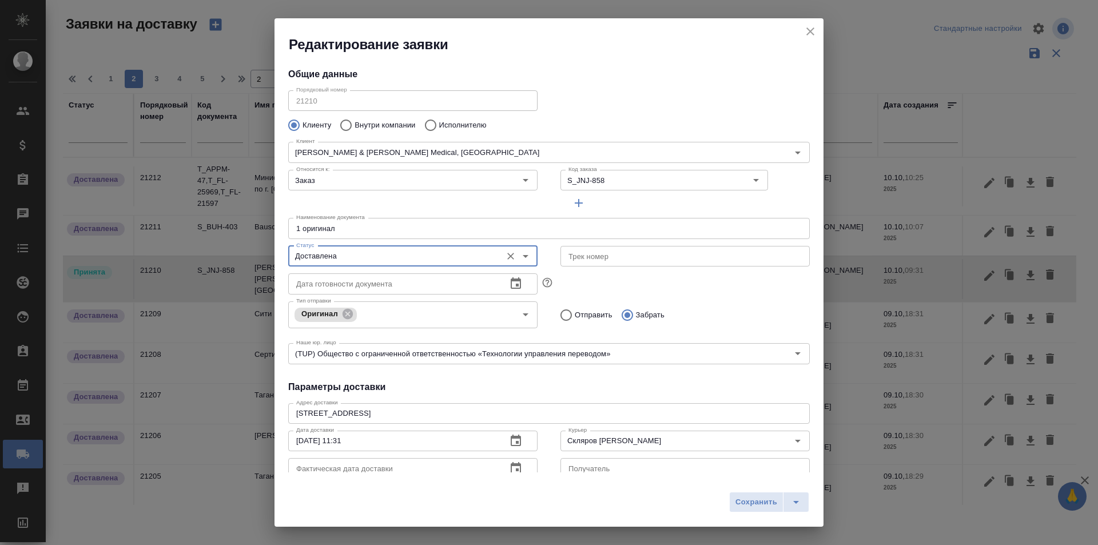
click at [511, 464] on icon "button" at bounding box center [516, 467] width 10 height 11
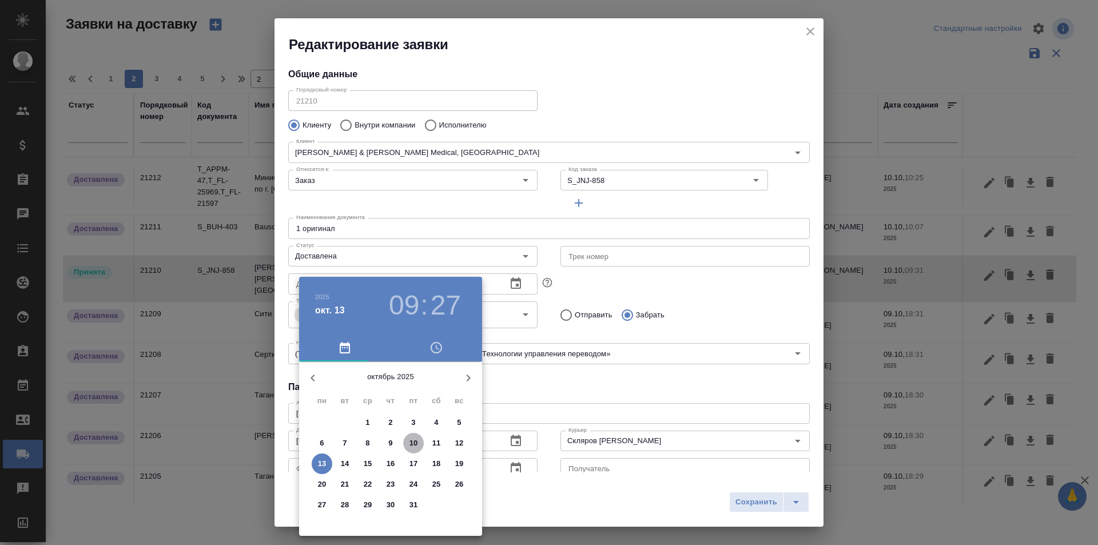
click at [413, 447] on p "10" at bounding box center [413, 442] width 9 height 11
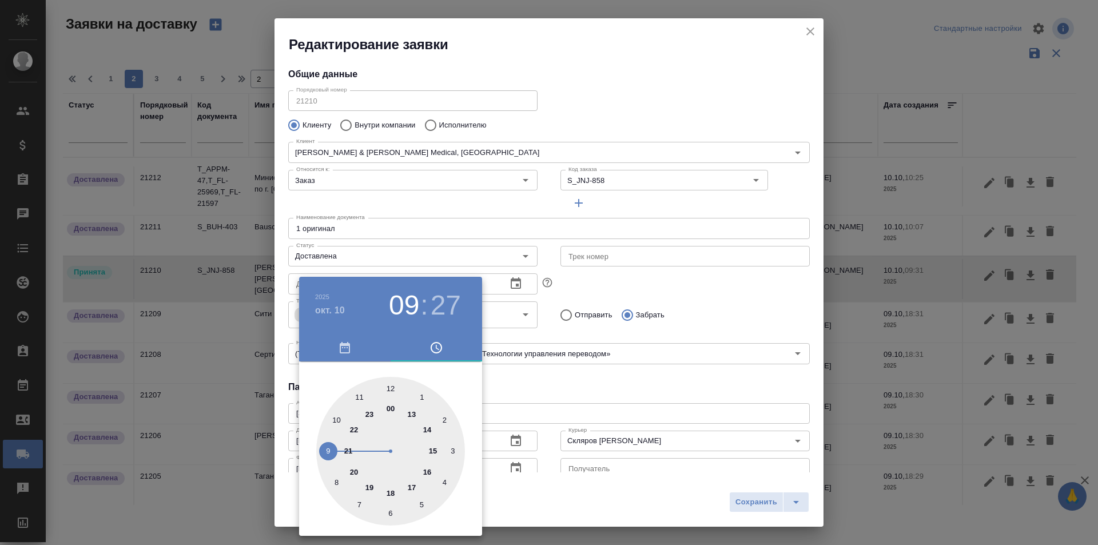
click at [439, 456] on div at bounding box center [390, 451] width 149 height 149
type input "[DATE] 15:27"
click at [702, 508] on div at bounding box center [549, 272] width 1098 height 545
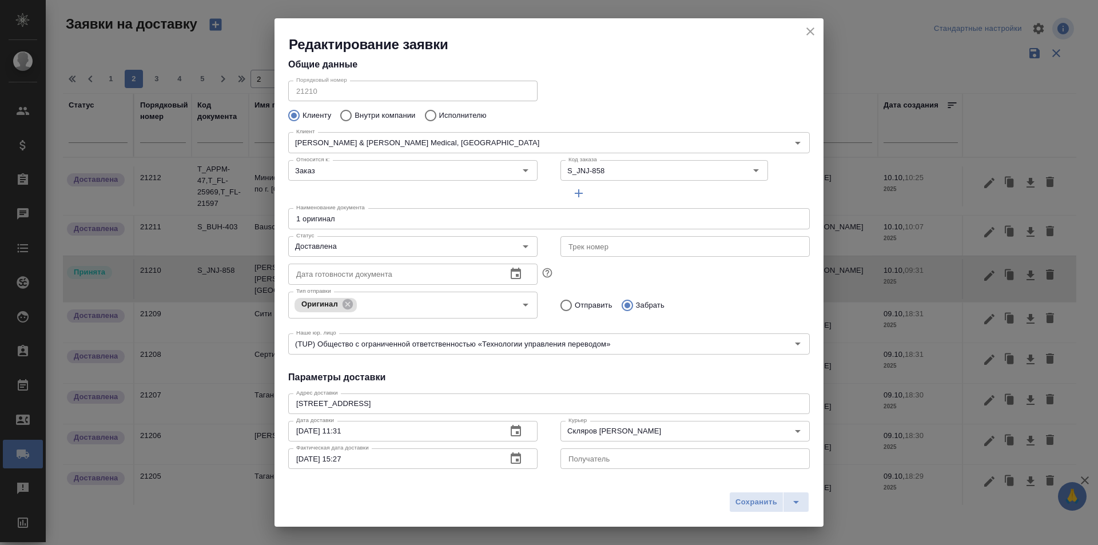
scroll to position [124, 0]
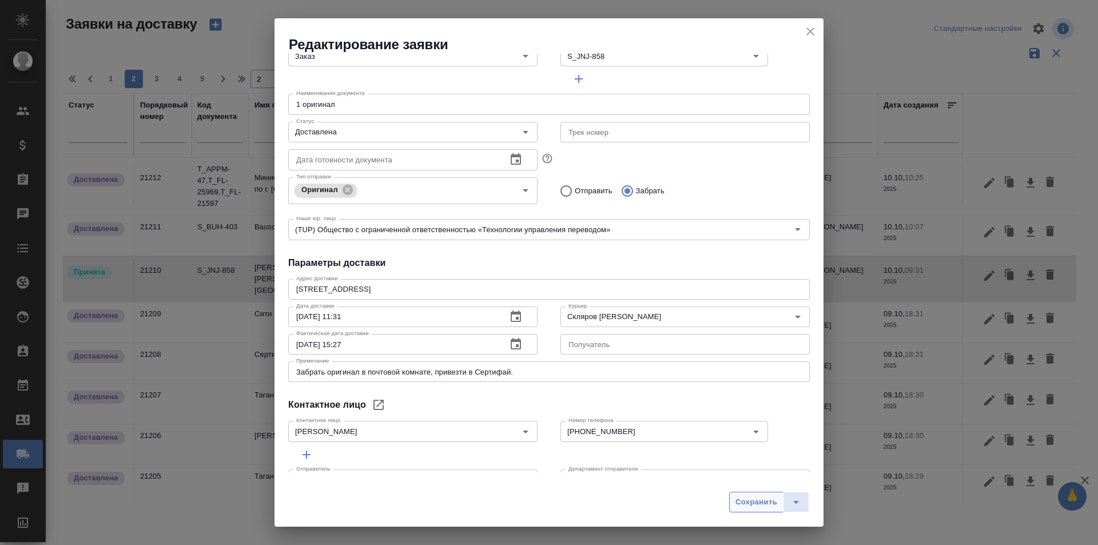
click at [741, 497] on span "Сохранить" at bounding box center [756, 502] width 42 height 13
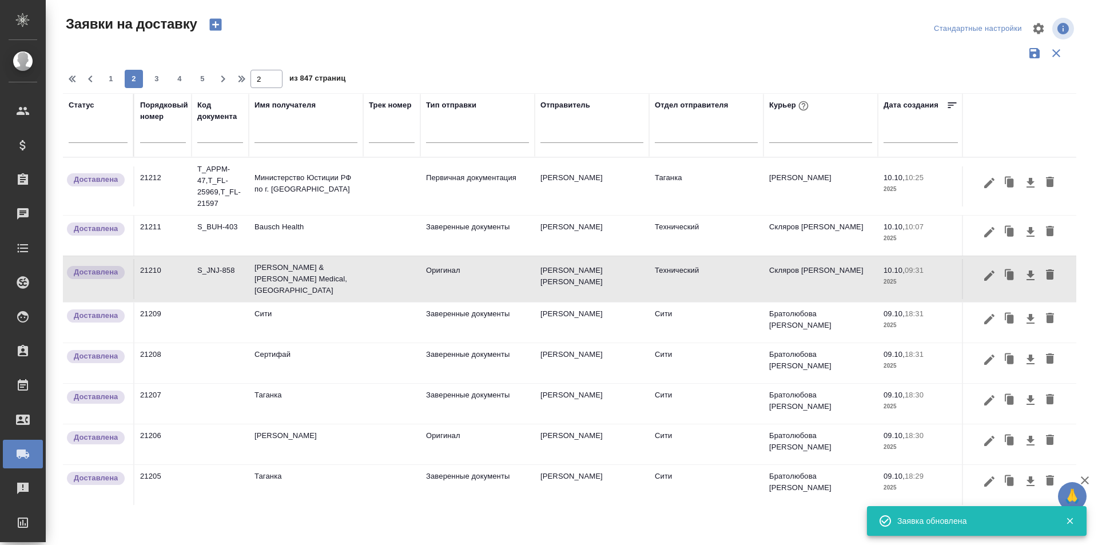
click at [699, 56] on div at bounding box center [569, 53] width 1013 height 22
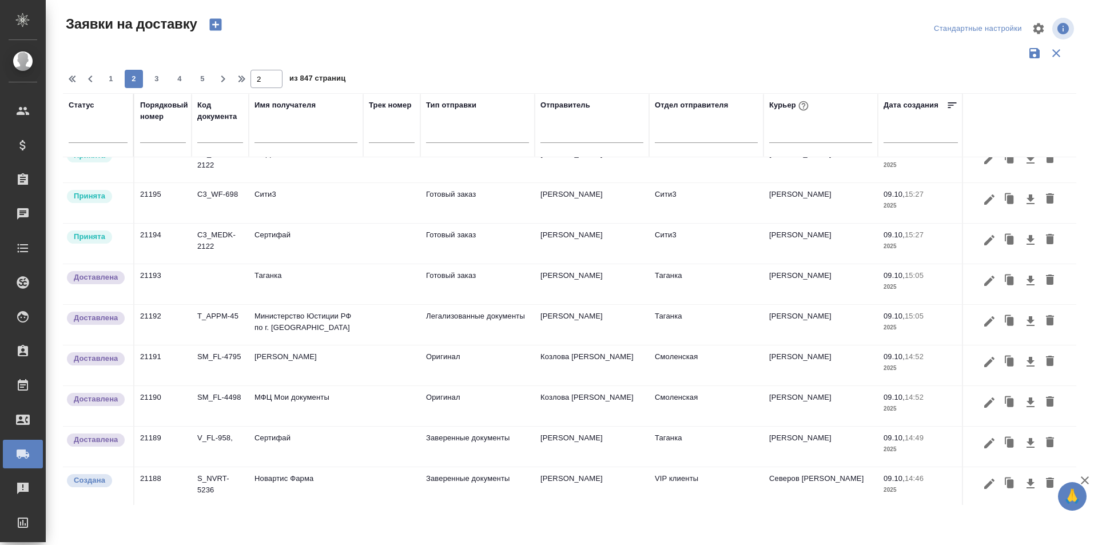
scroll to position [694, 0]
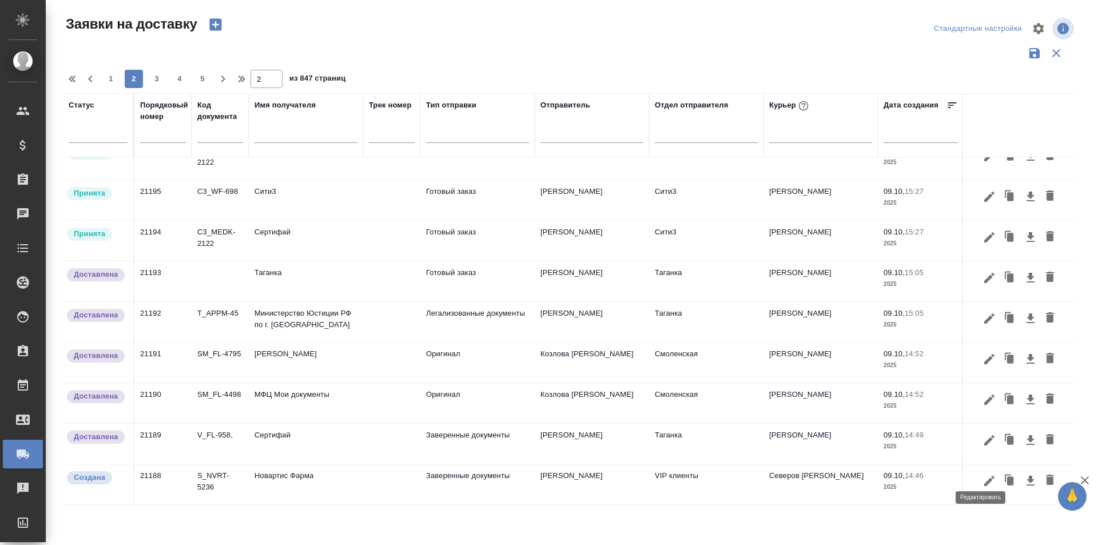
click at [984, 475] on icon "button" at bounding box center [989, 480] width 10 height 10
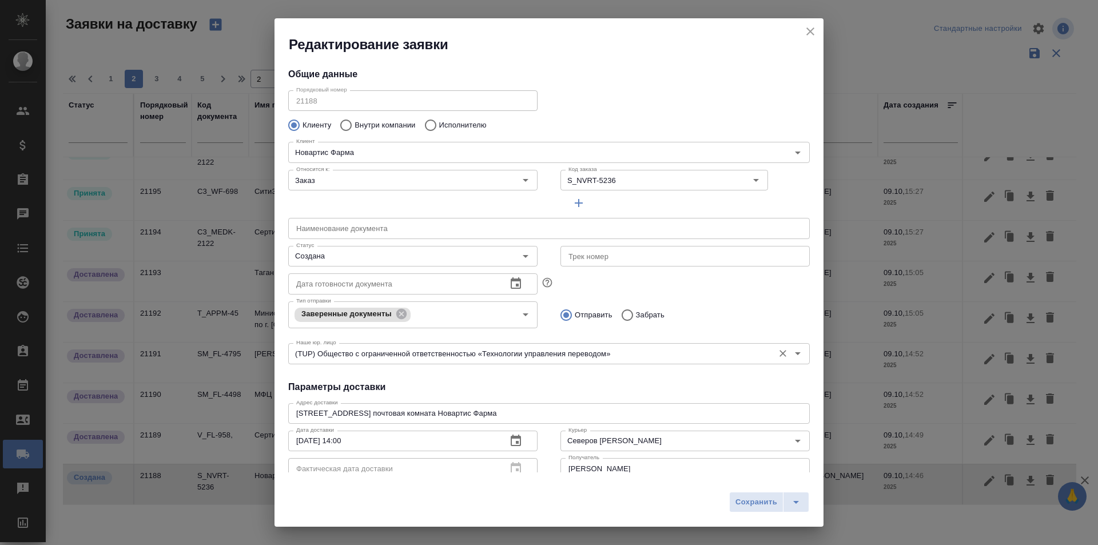
type input "[PERSON_NAME]"
click at [387, 251] on input "Создана" at bounding box center [394, 256] width 204 height 14
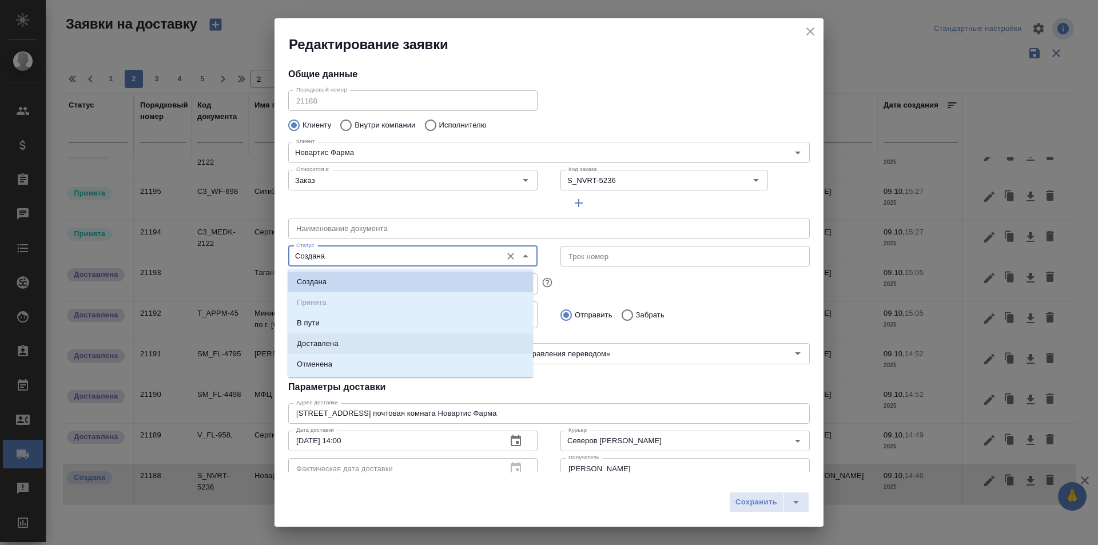
click at [371, 343] on li "Доставлена" at bounding box center [410, 343] width 245 height 21
type input "Доставлена"
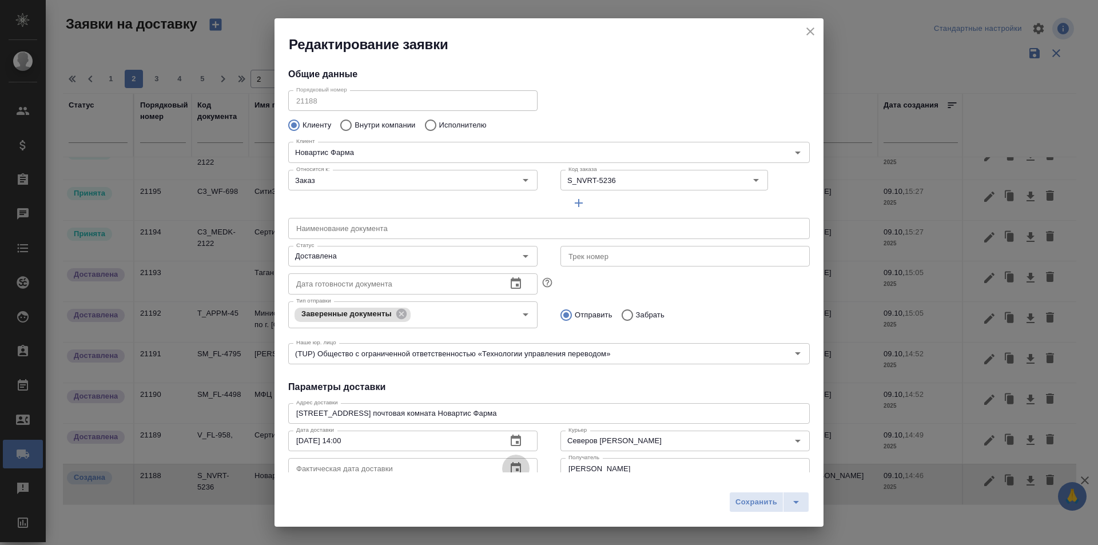
click at [508, 460] on button "button" at bounding box center [515, 468] width 27 height 27
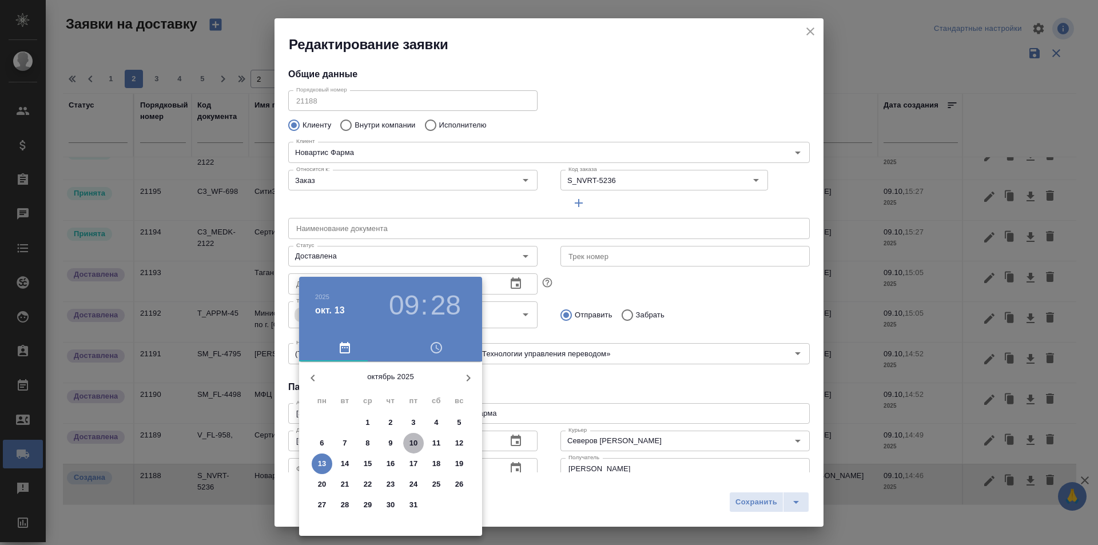
click at [417, 445] on p "10" at bounding box center [413, 442] width 9 height 11
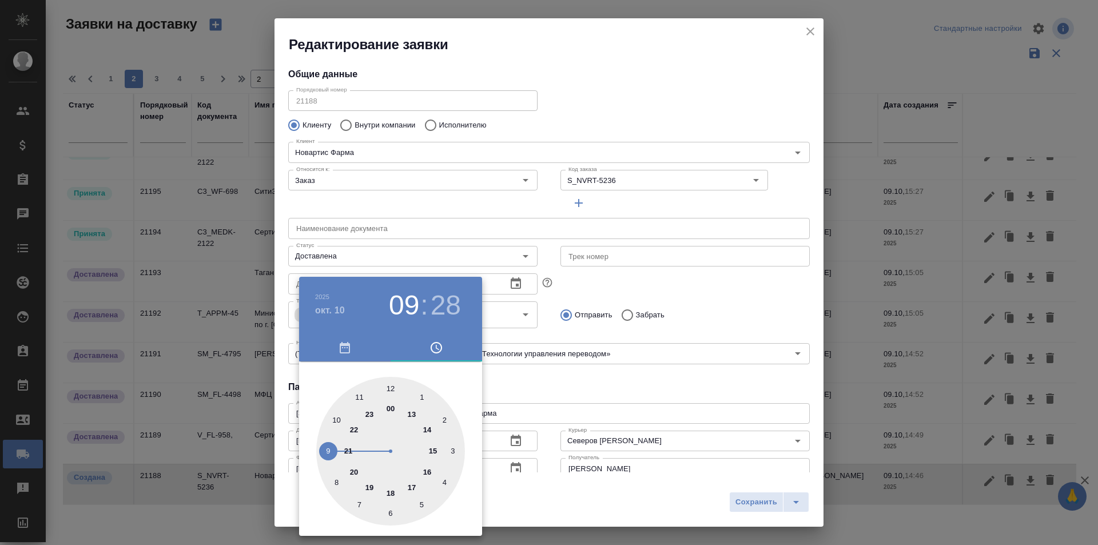
click at [430, 463] on div at bounding box center [390, 451] width 149 height 149
type input "[DATE] 16:28"
click at [726, 499] on div at bounding box center [549, 272] width 1098 height 545
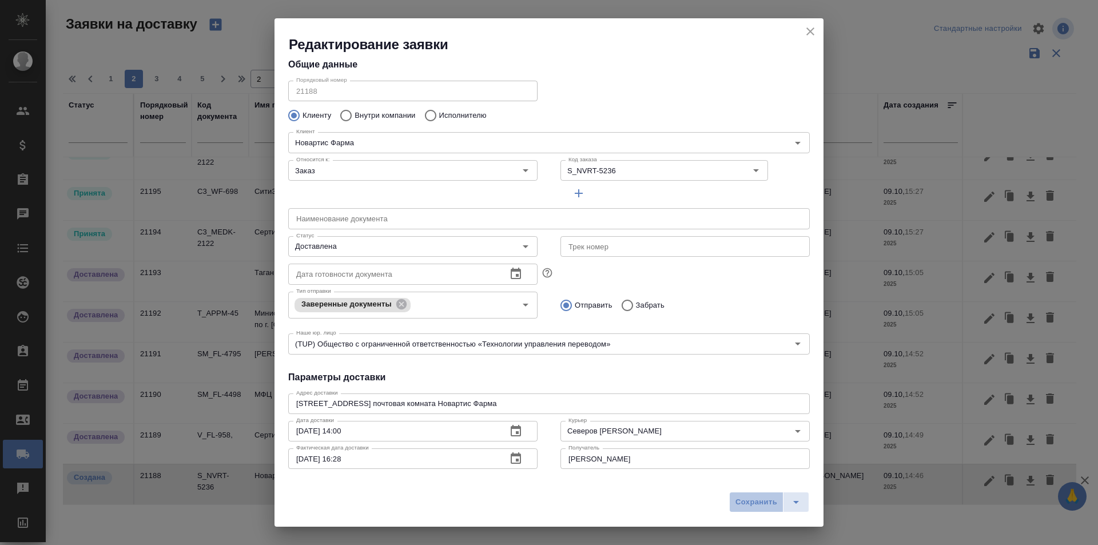
click at [736, 500] on span "Сохранить" at bounding box center [756, 502] width 42 height 13
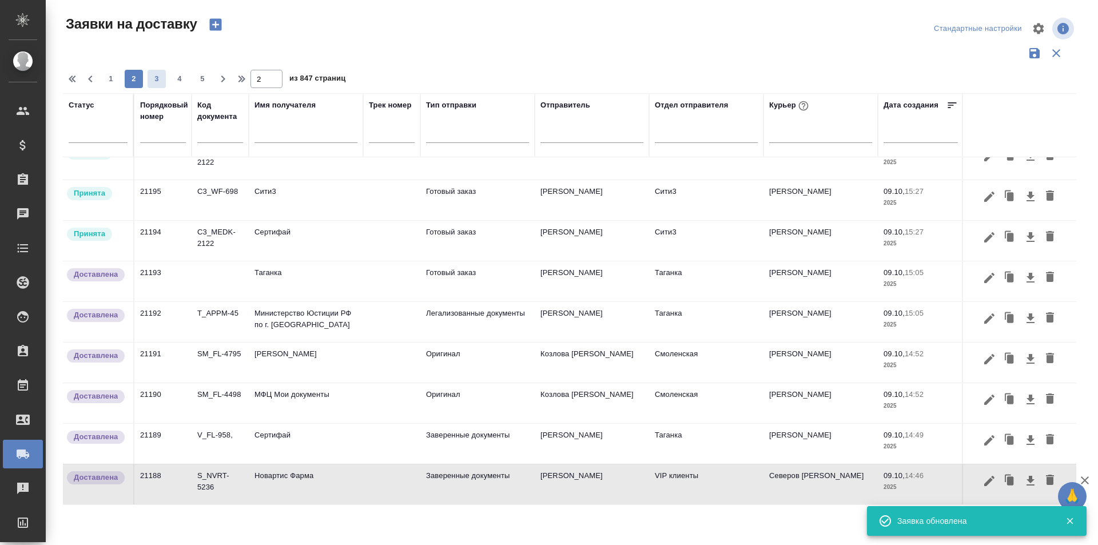
click at [158, 77] on span "3" at bounding box center [157, 78] width 18 height 11
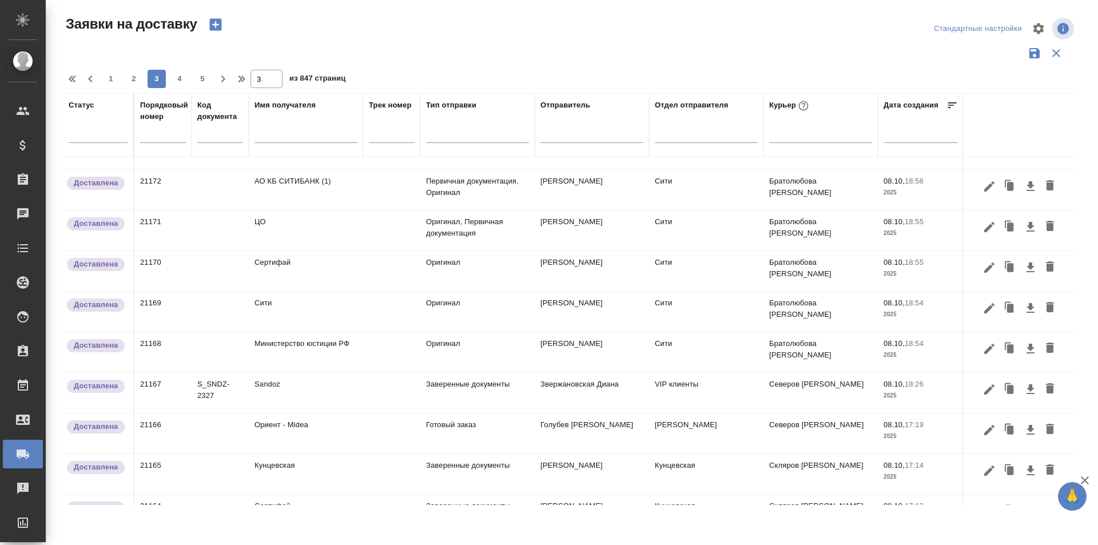
scroll to position [722, 0]
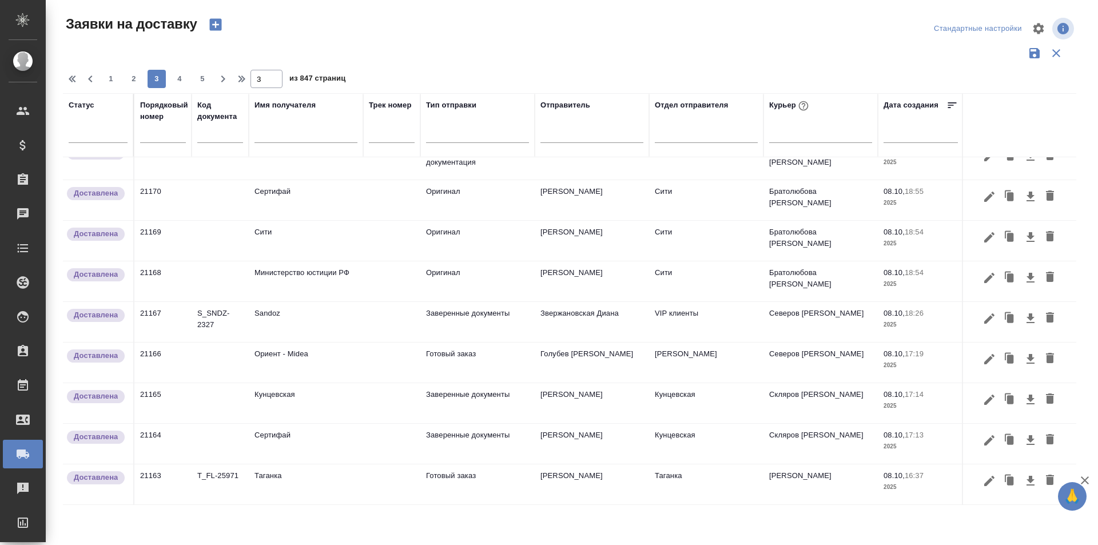
click at [177, 85] on button "4" at bounding box center [179, 79] width 18 height 18
type input "4"
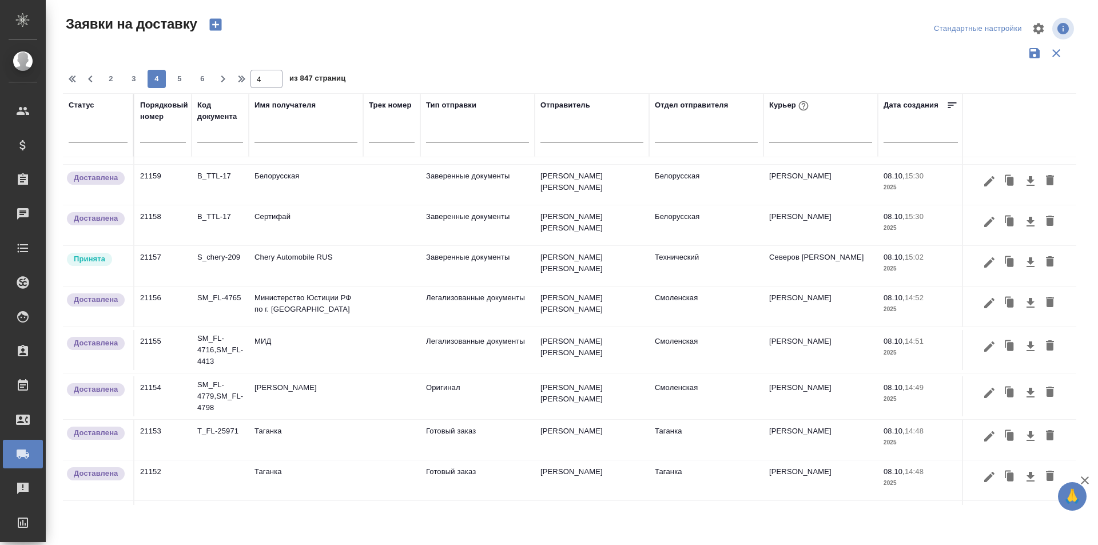
scroll to position [114, 0]
click at [984, 267] on icon "button" at bounding box center [989, 262] width 10 height 10
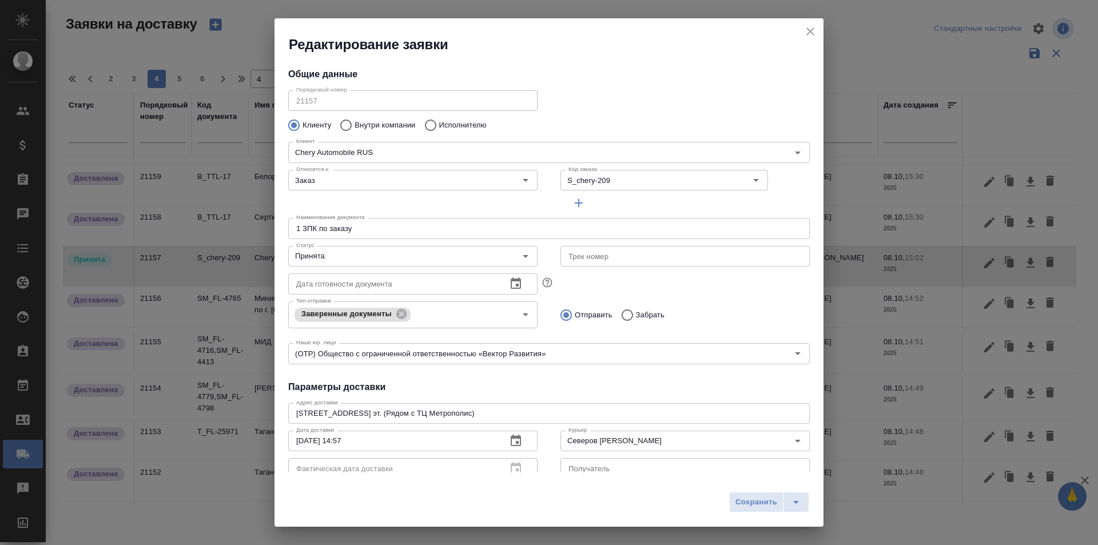
type input "Блазнина Дина"
type input "[PHONE_NUMBER]"
click at [348, 257] on input "Принята" at bounding box center [394, 256] width 204 height 14
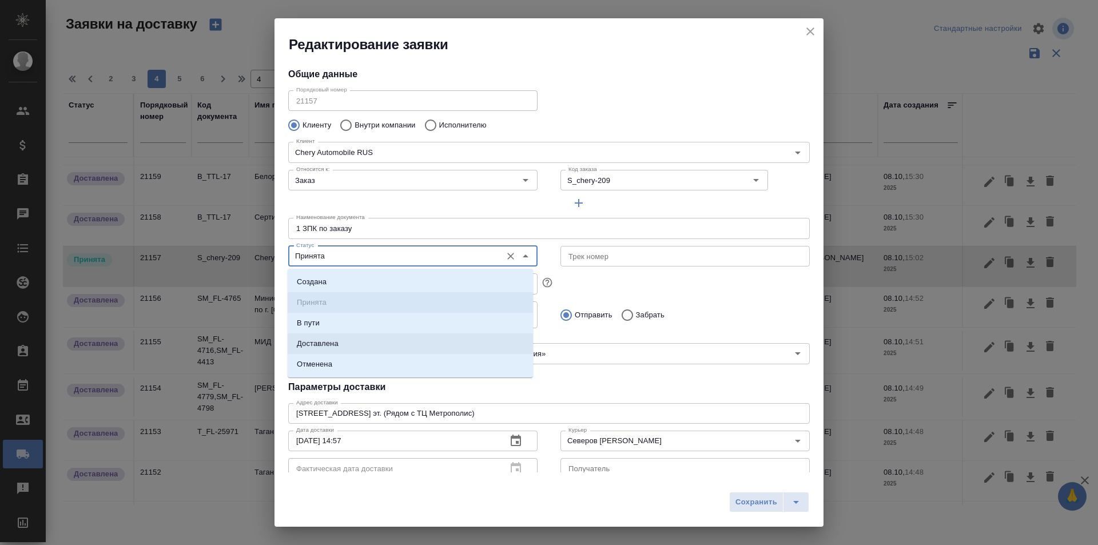
click at [351, 340] on li "Доставлена" at bounding box center [410, 343] width 245 height 21
type input "Доставлена"
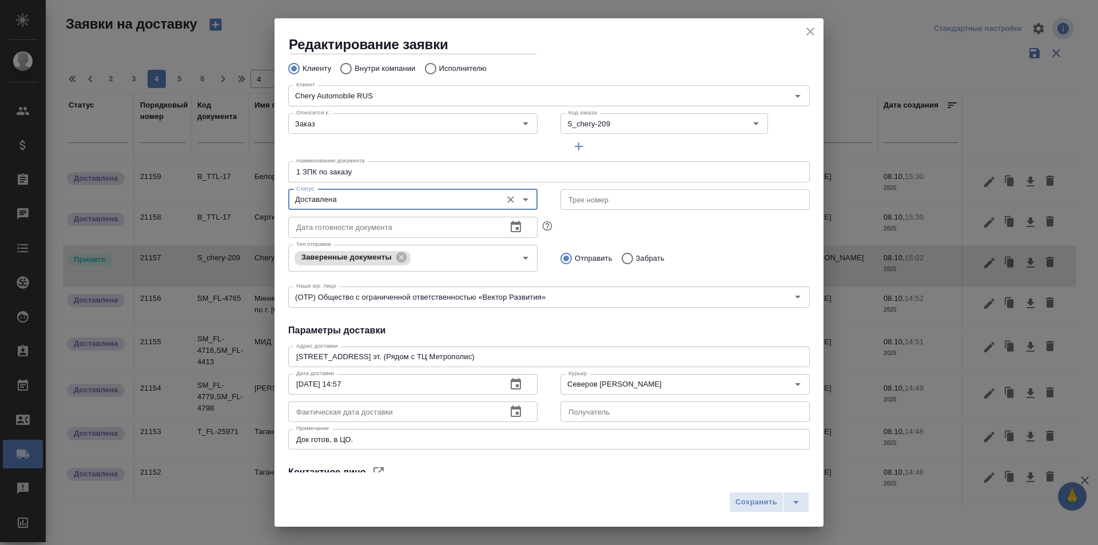
scroll to position [57, 0]
click at [509, 412] on icon "button" at bounding box center [516, 411] width 14 height 14
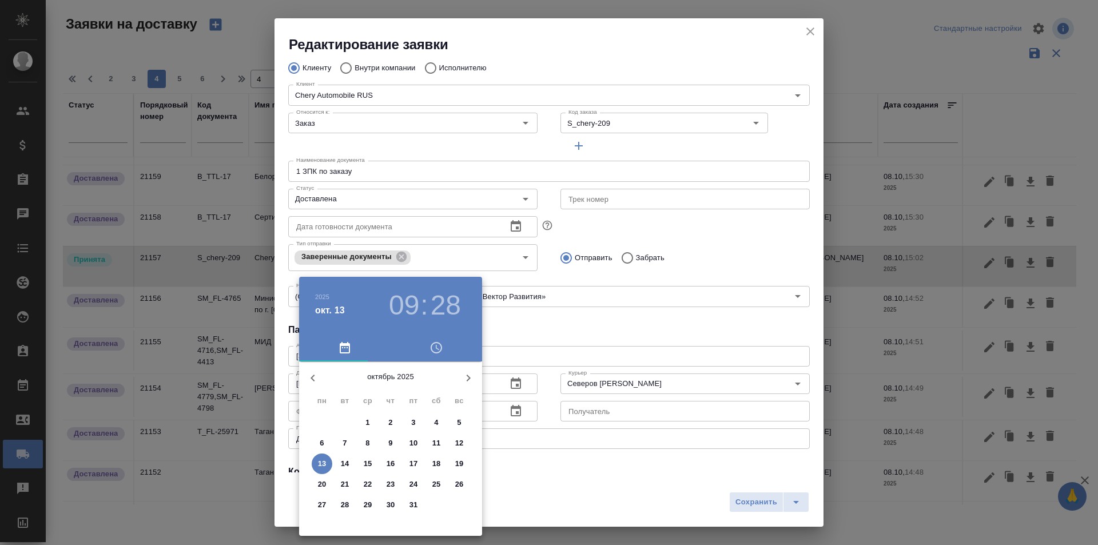
click at [392, 443] on p "9" at bounding box center [390, 442] width 4 height 11
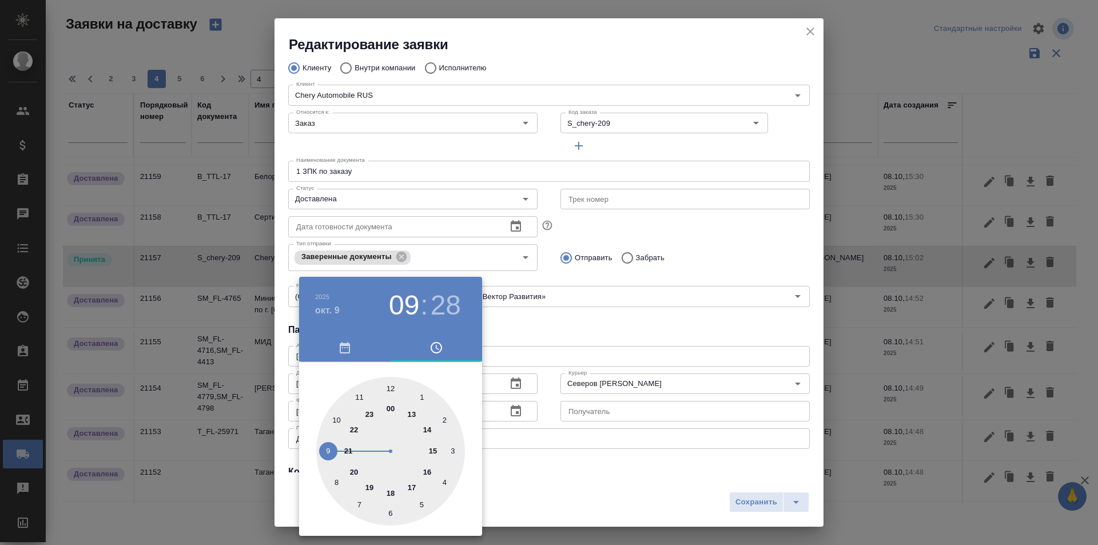
click at [430, 464] on div at bounding box center [390, 451] width 149 height 149
type input "[DATE] 16:28"
click at [633, 480] on div at bounding box center [549, 272] width 1098 height 545
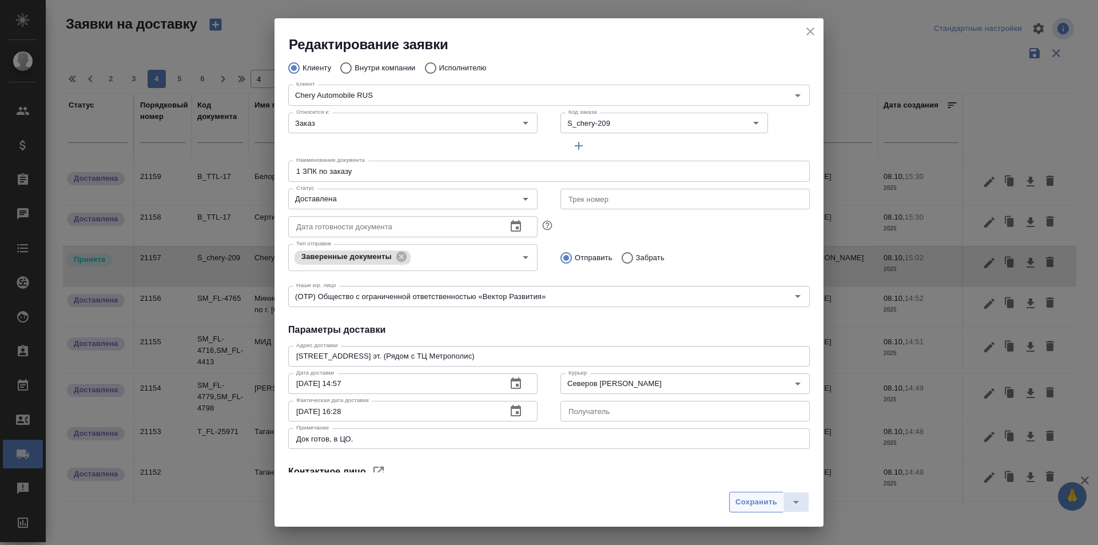
click at [733, 496] on button "Сохранить" at bounding box center [756, 502] width 54 height 21
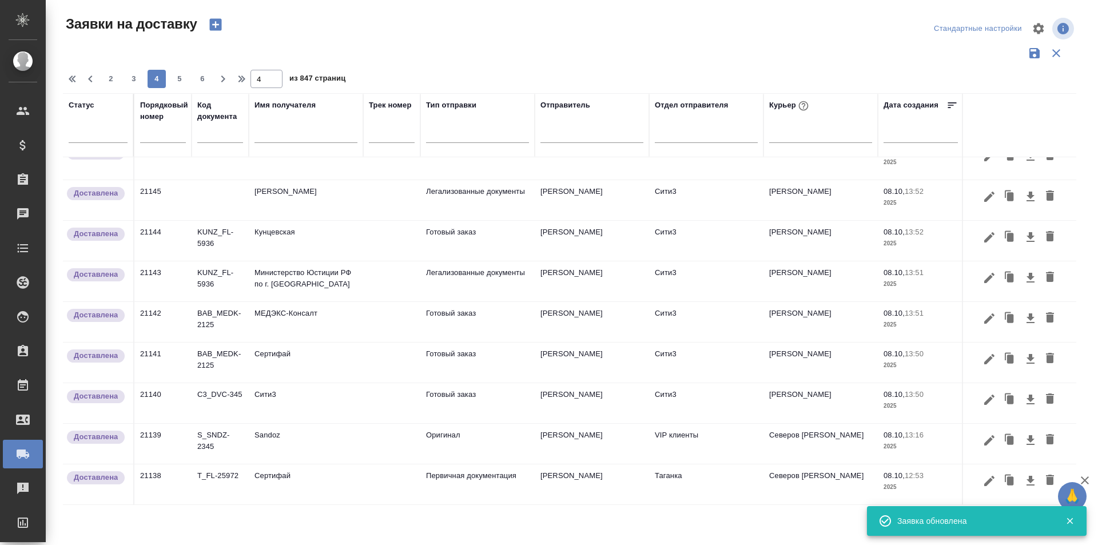
scroll to position [688, 0]
click at [180, 85] on button "5" at bounding box center [179, 79] width 18 height 18
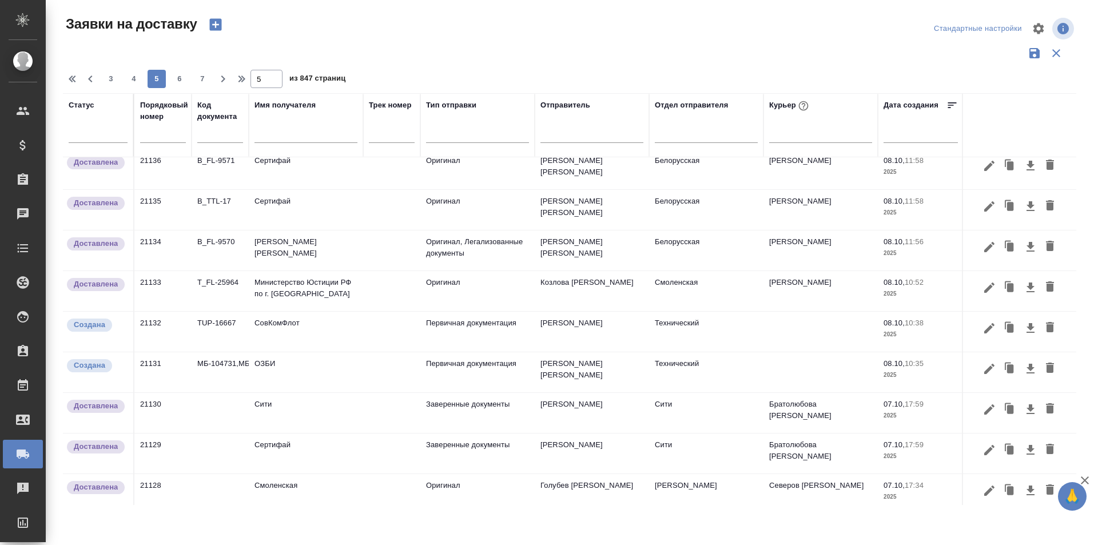
scroll to position [0, 0]
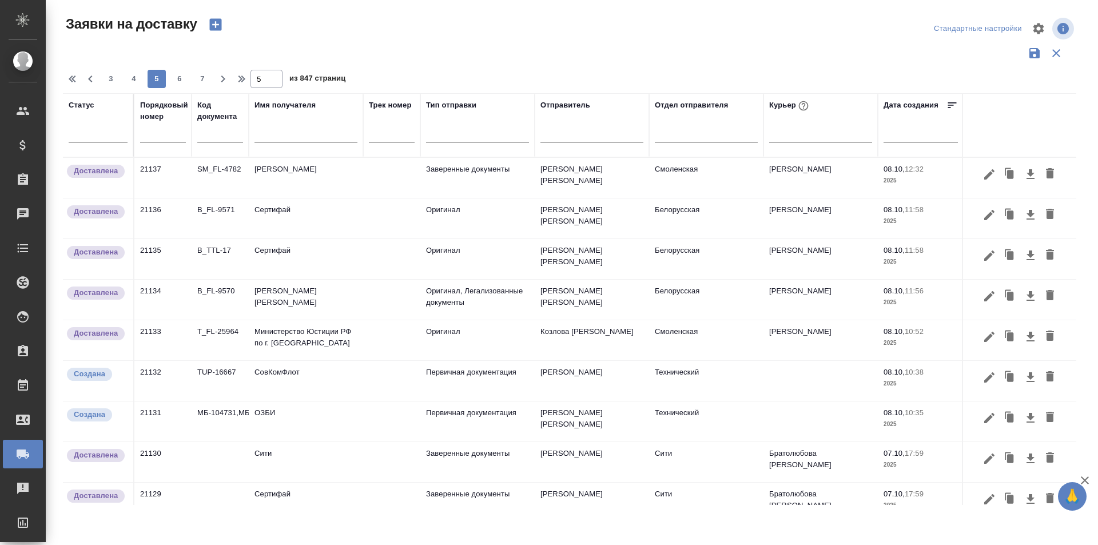
drag, startPoint x: 175, startPoint y: 77, endPoint x: 208, endPoint y: 121, distance: 54.8
click at [175, 76] on span "6" at bounding box center [179, 78] width 18 height 11
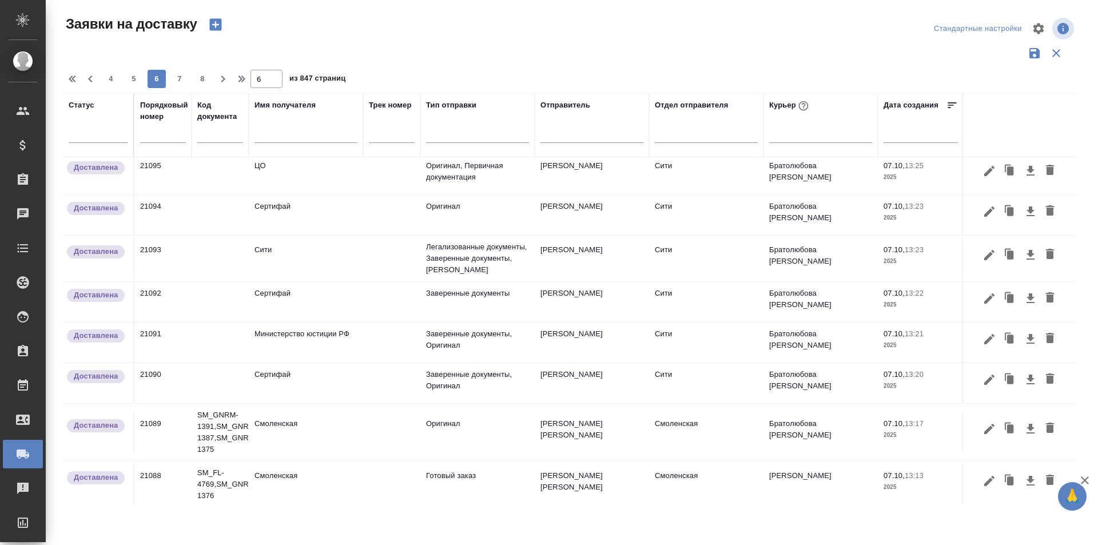
scroll to position [722, 0]
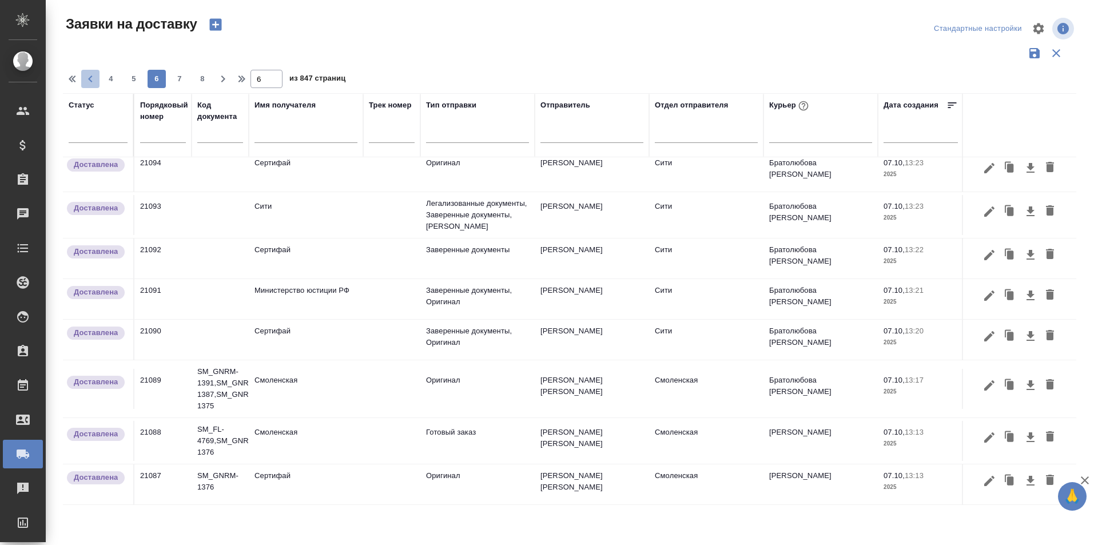
click at [89, 82] on icon "button" at bounding box center [90, 79] width 14 height 14
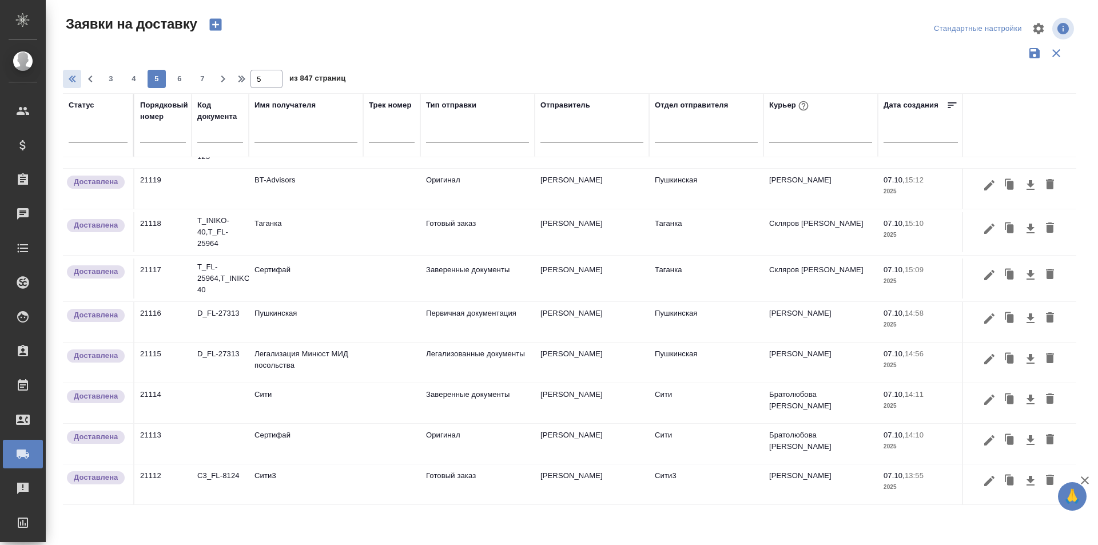
click at [73, 82] on icon "button" at bounding box center [74, 79] width 14 height 14
type input "1"
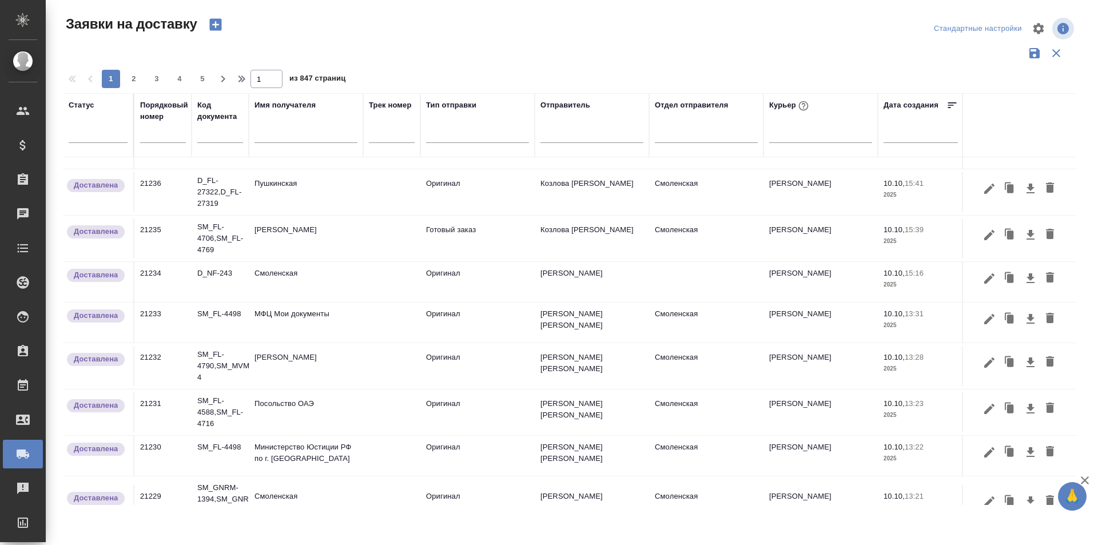
scroll to position [0, 0]
